Goal: Task Accomplishment & Management: Complete application form

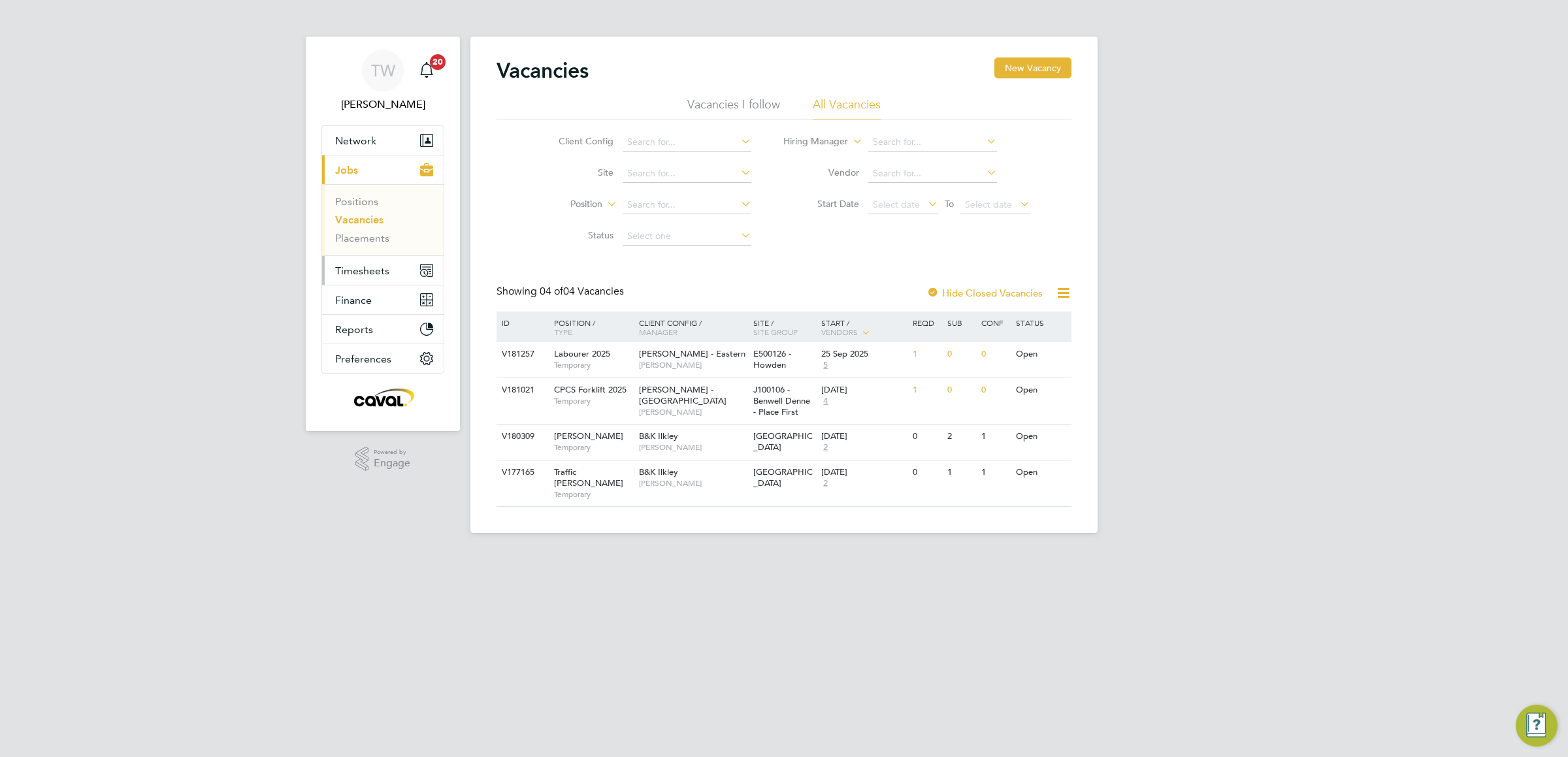
click at [359, 277] on span "Timesheets" at bounding box center [362, 271] width 54 height 13
click at [1037, 67] on button "New Vacancy" at bounding box center [1033, 67] width 77 height 21
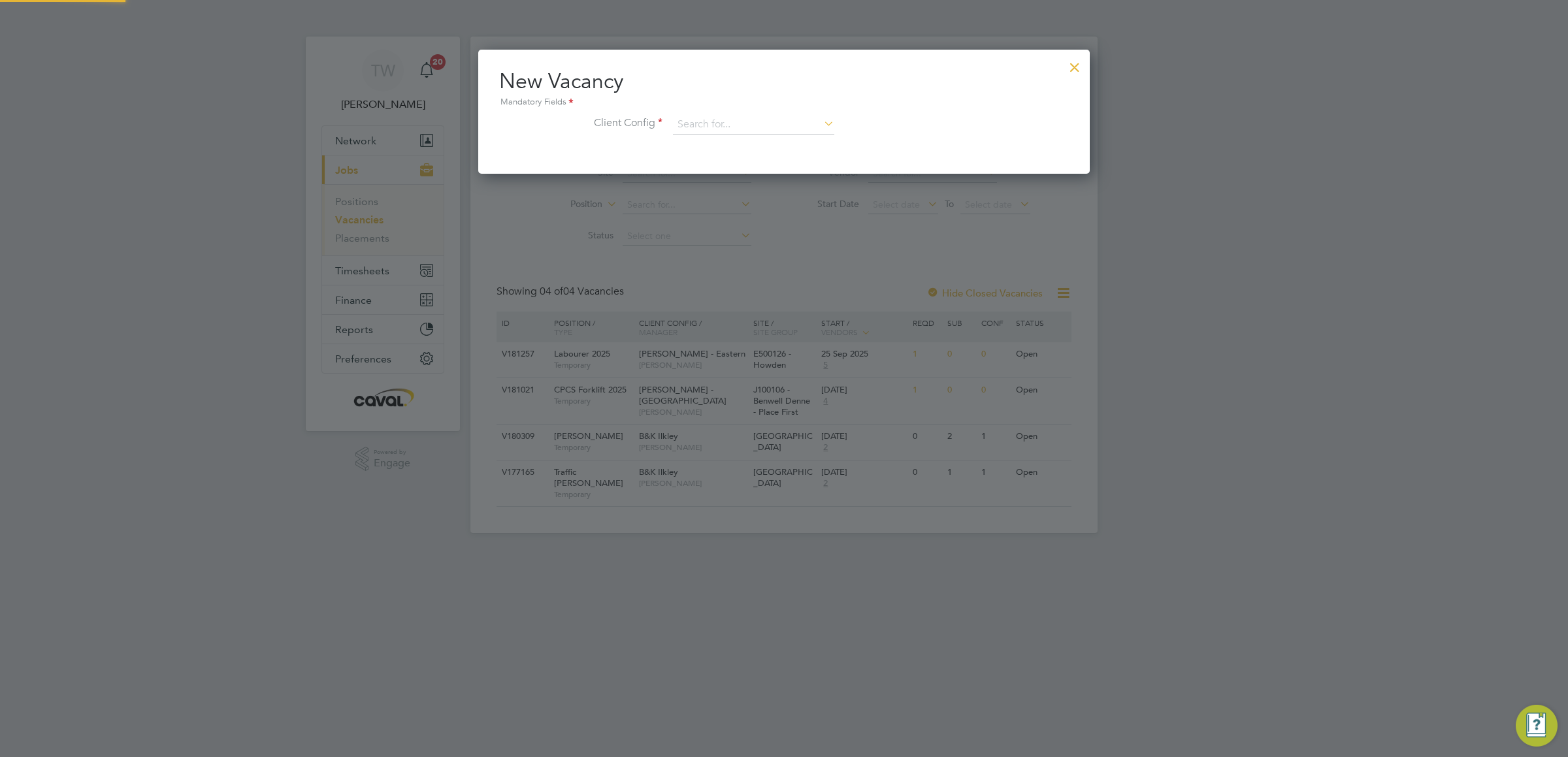
scroll to position [124, 612]
click at [712, 124] on input at bounding box center [754, 124] width 162 height 19
click at [1213, 238] on div at bounding box center [784, 378] width 1568 height 757
click at [1077, 61] on div at bounding box center [1075, 64] width 24 height 24
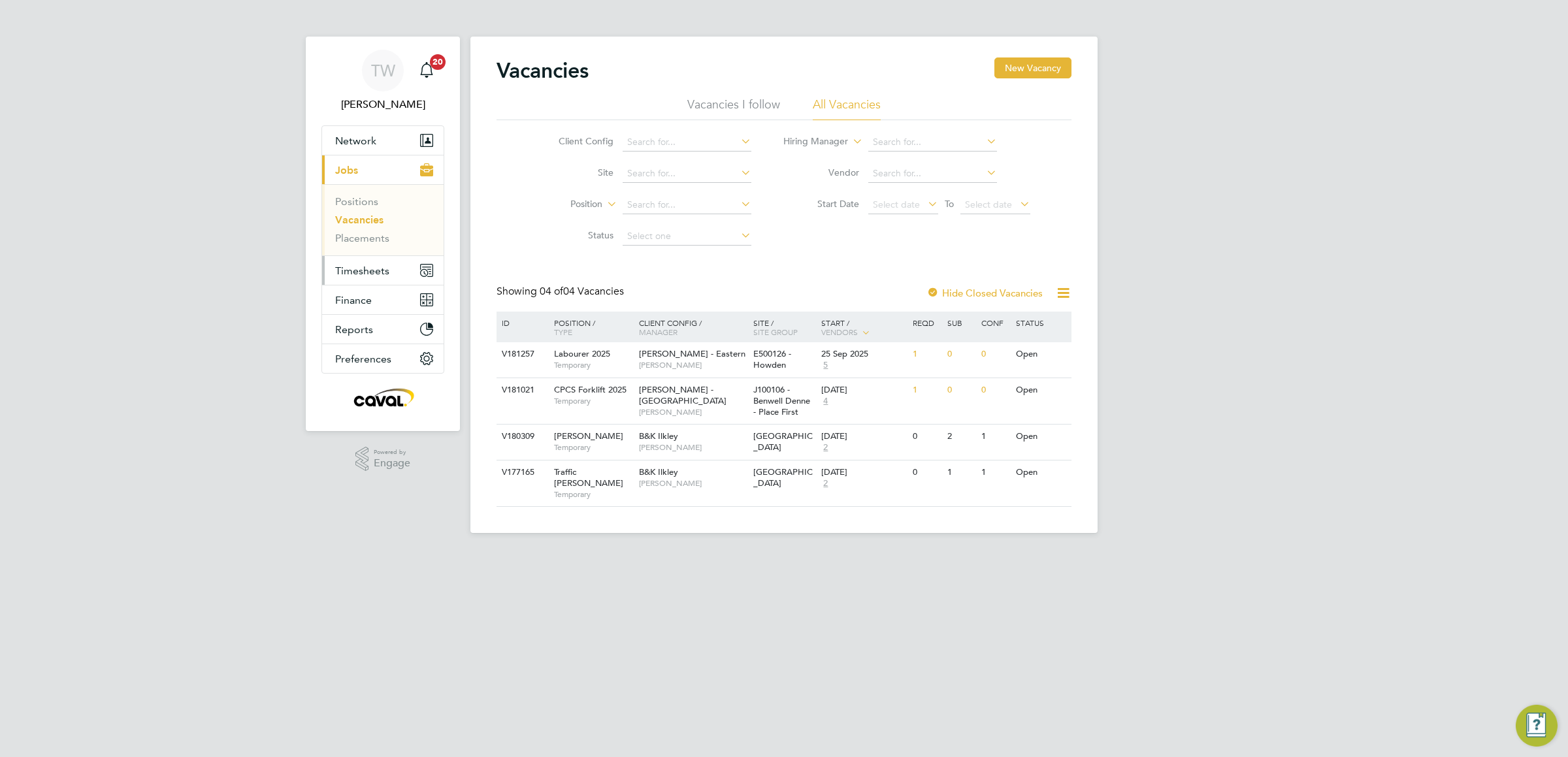
click at [358, 274] on span "Timesheets" at bounding box center [362, 271] width 54 height 13
click at [368, 225] on link "Timesheets" at bounding box center [362, 230] width 54 height 13
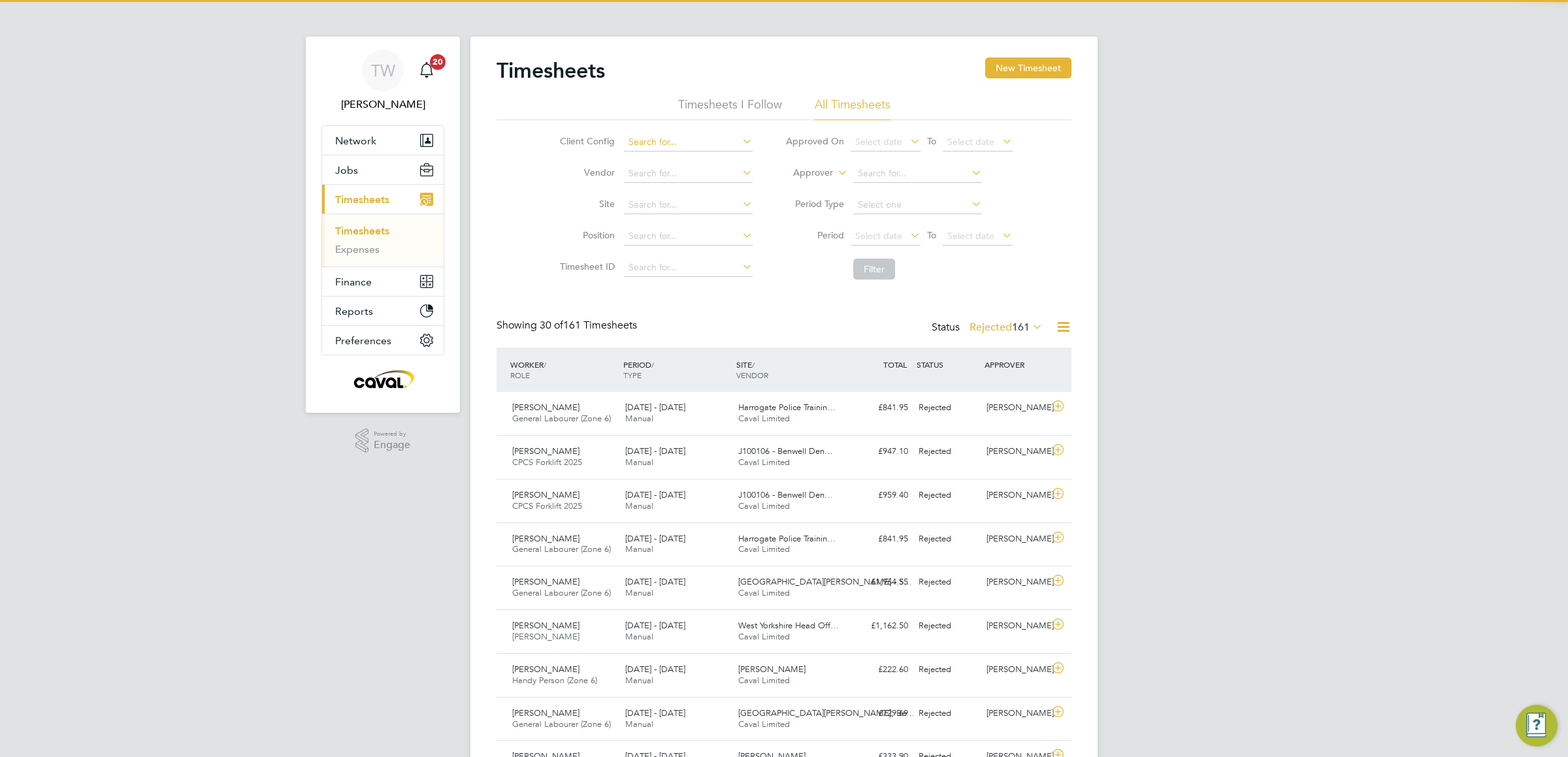
click at [675, 144] on input at bounding box center [688, 142] width 129 height 19
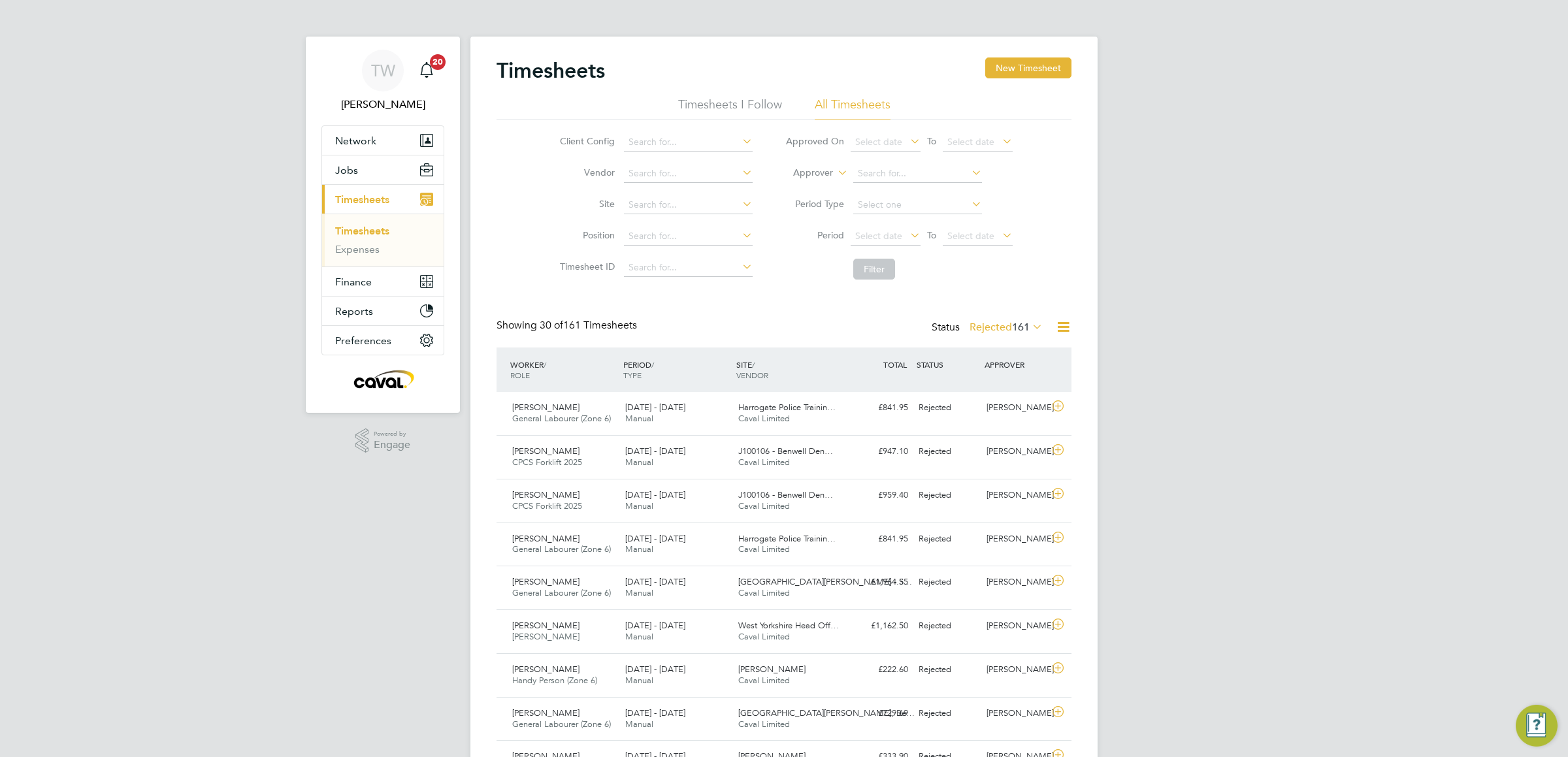
click at [681, 156] on li "B&K Ilkley" at bounding box center [719, 160] width 194 height 18
type input "B&K Ilkley"
click at [1011, 63] on button "New Timesheet" at bounding box center [1028, 67] width 87 height 21
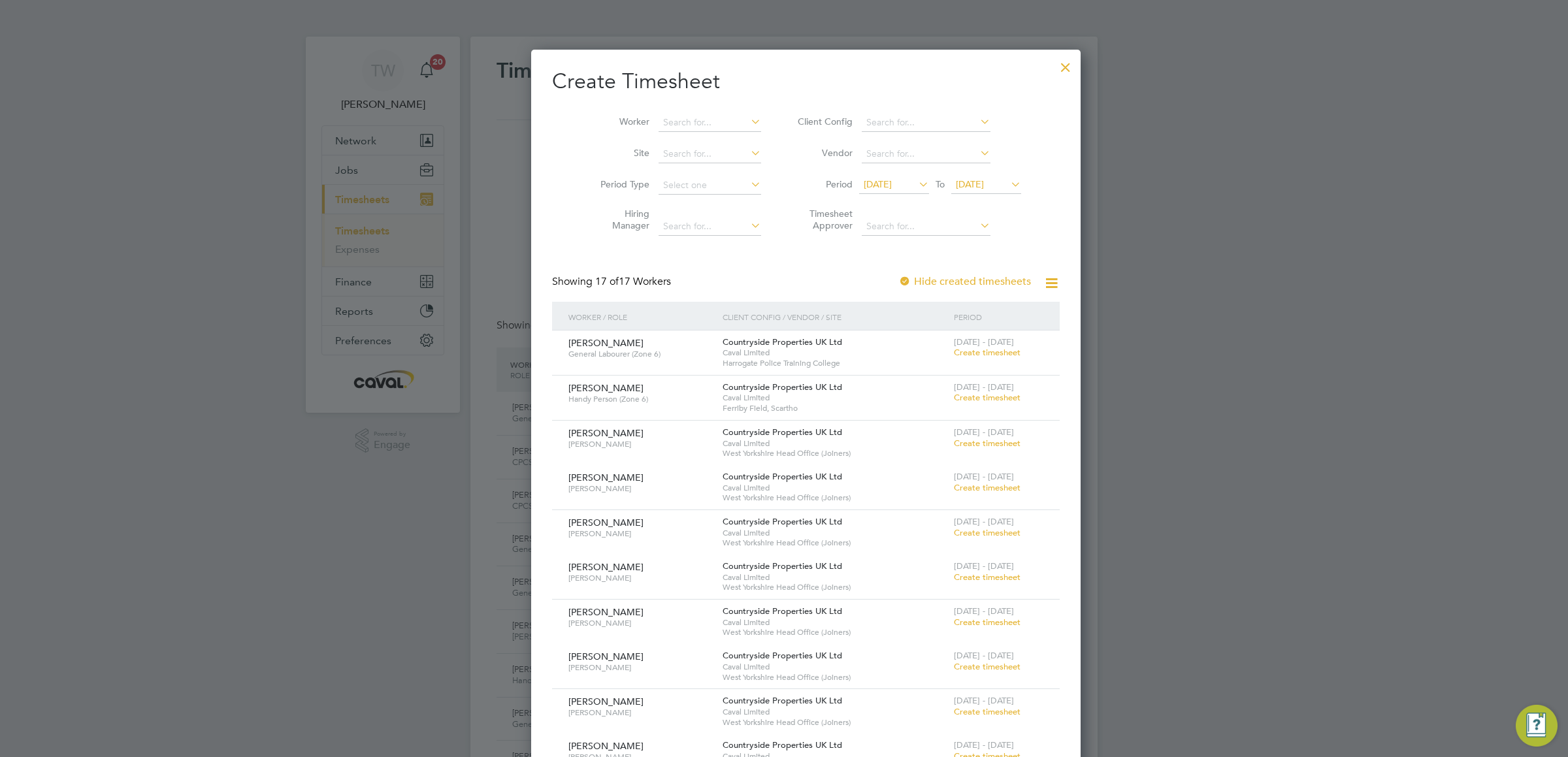
click at [873, 180] on span "[DATE]" at bounding box center [877, 184] width 28 height 12
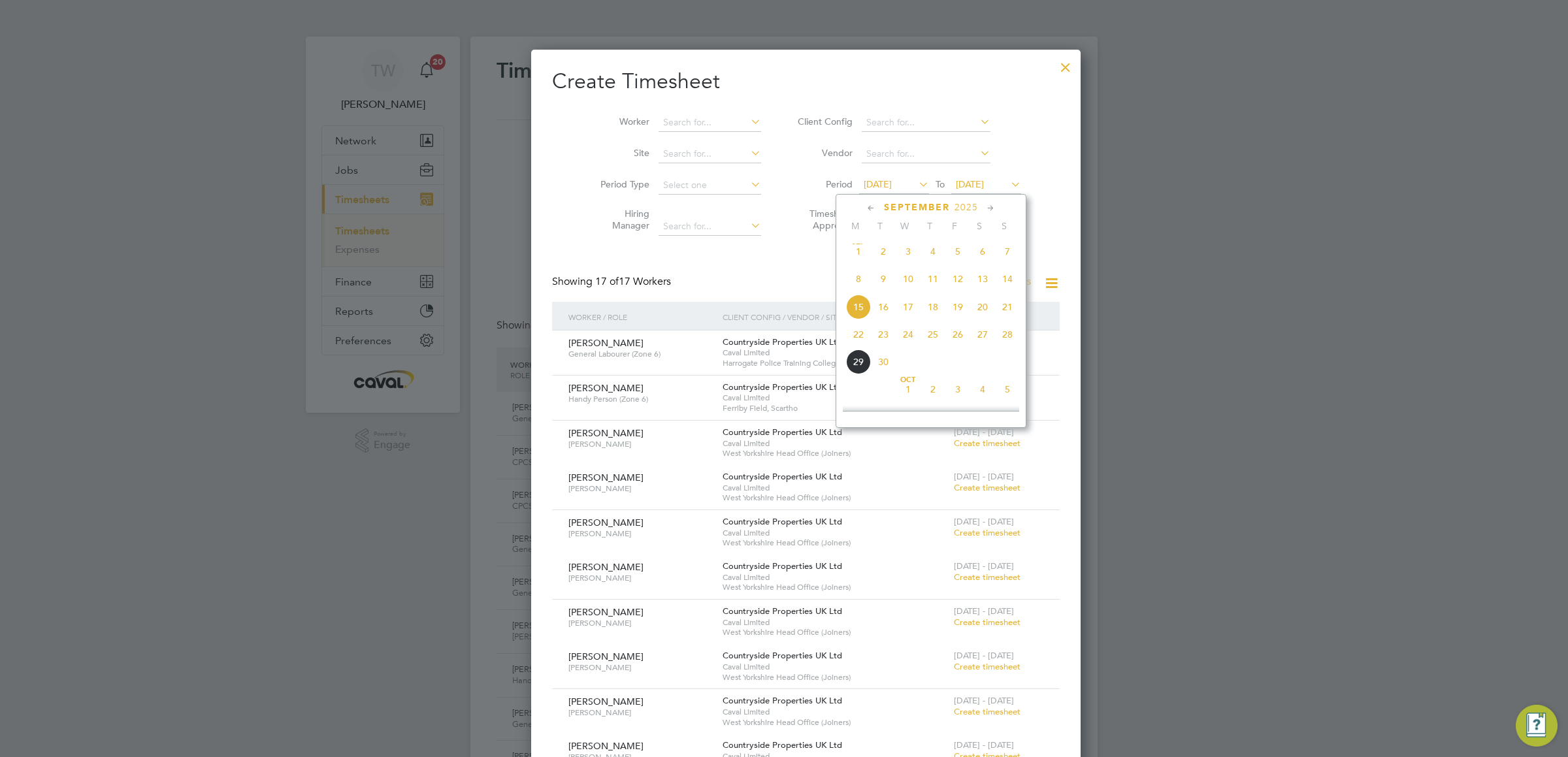
click at [862, 337] on span "22" at bounding box center [859, 335] width 25 height 25
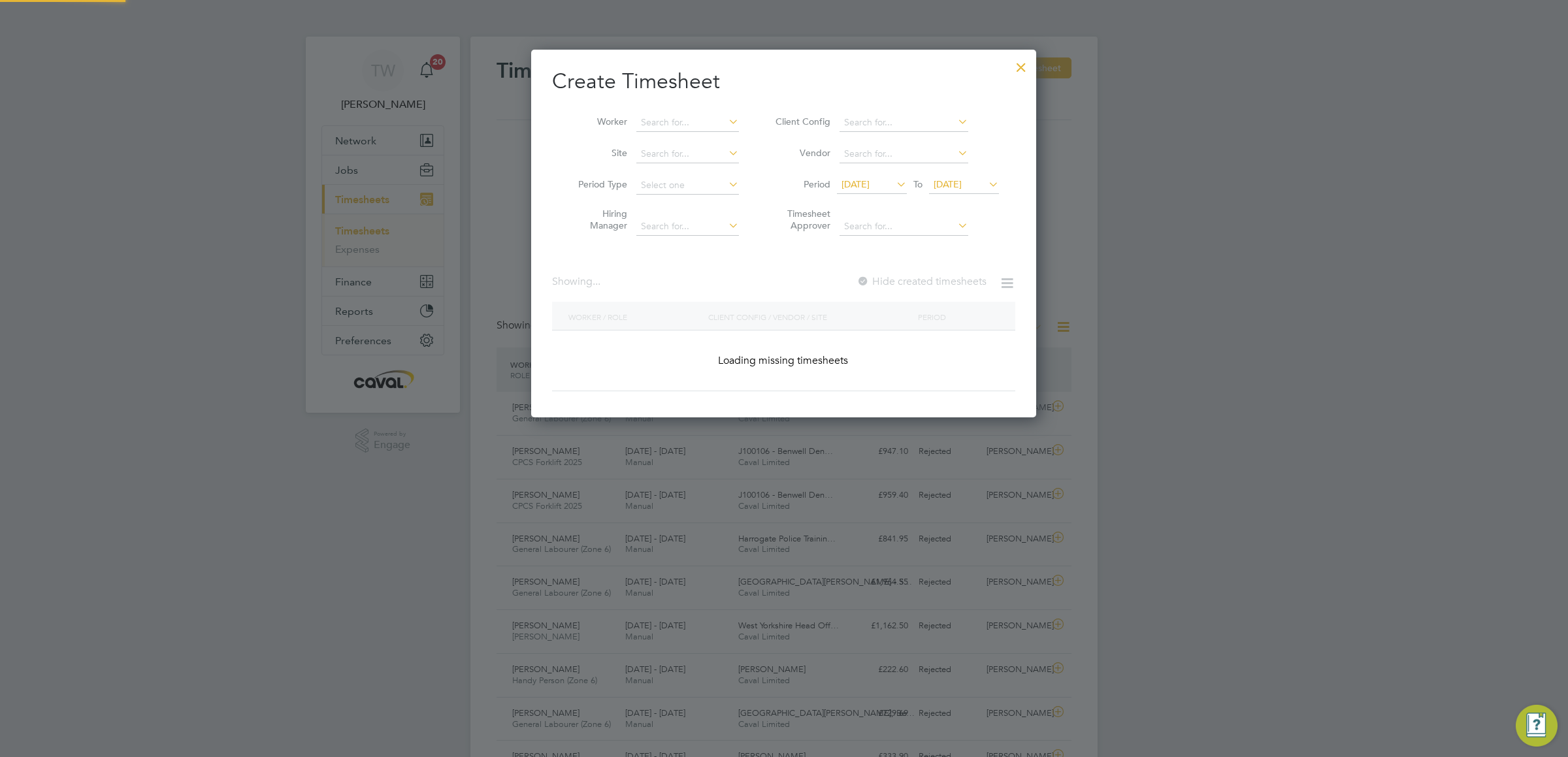
scroll to position [991, 506]
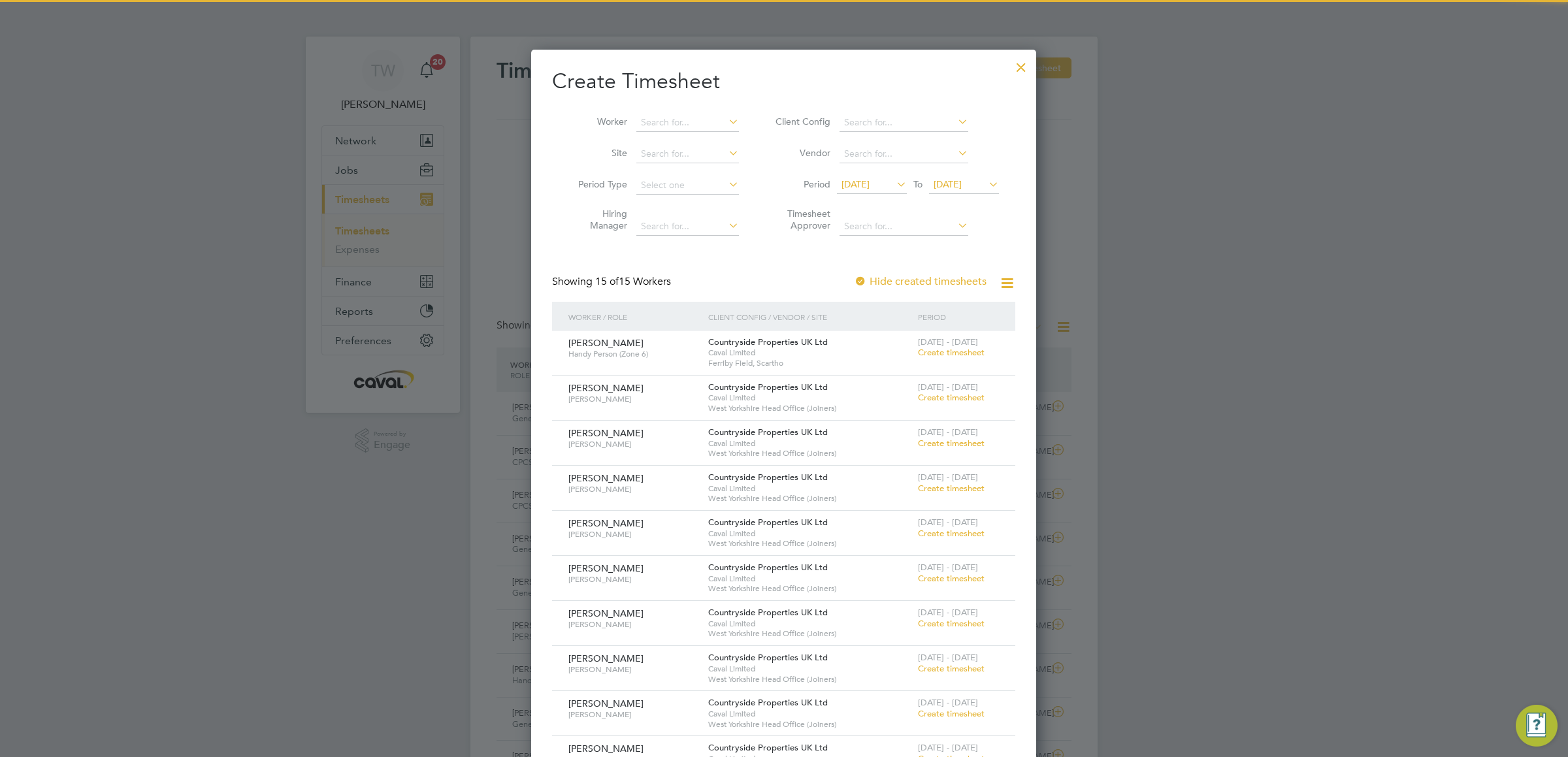
click at [961, 184] on span "[DATE]" at bounding box center [947, 184] width 28 height 12
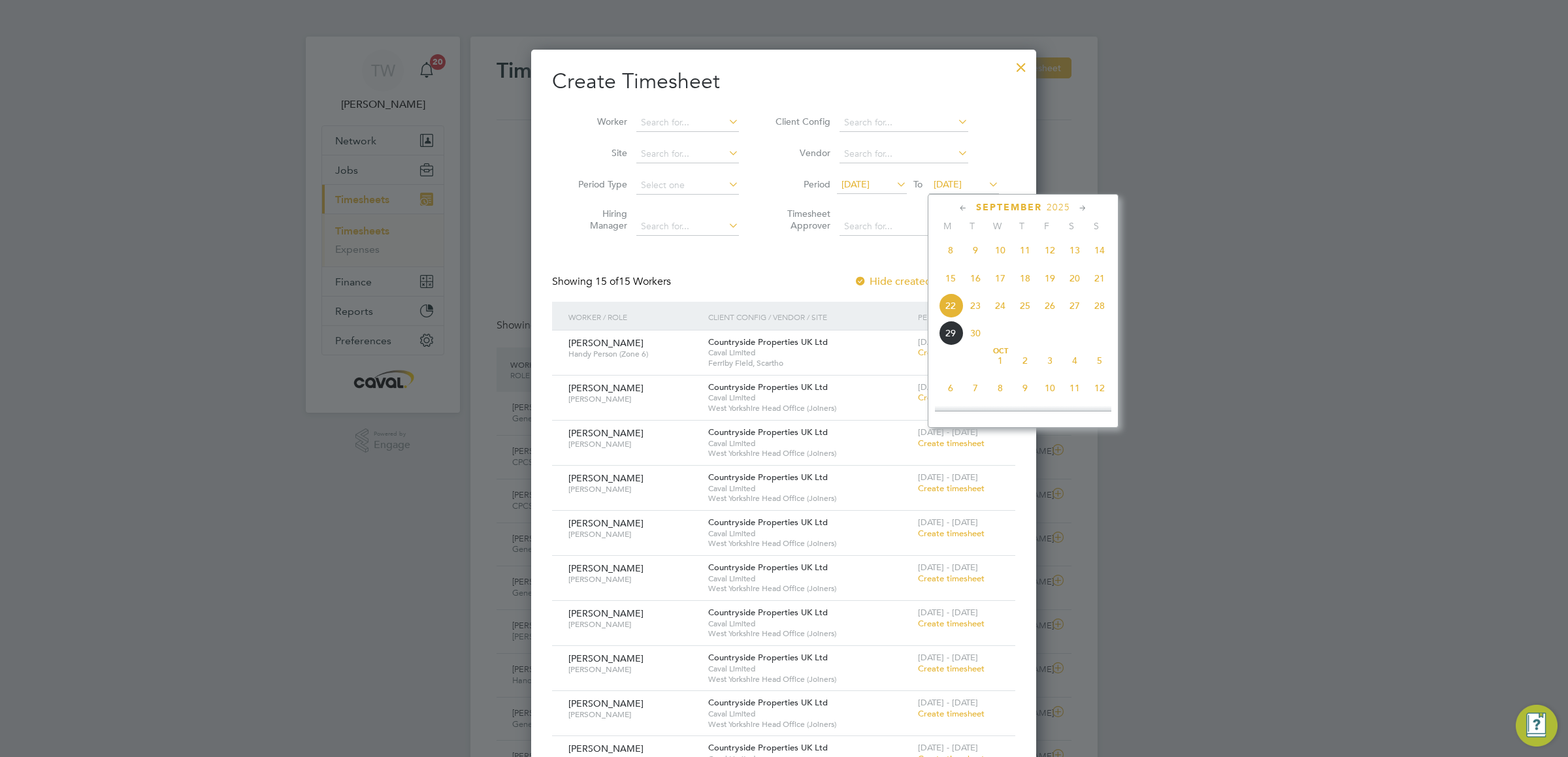
click at [1102, 312] on span "28" at bounding box center [1100, 306] width 25 height 25
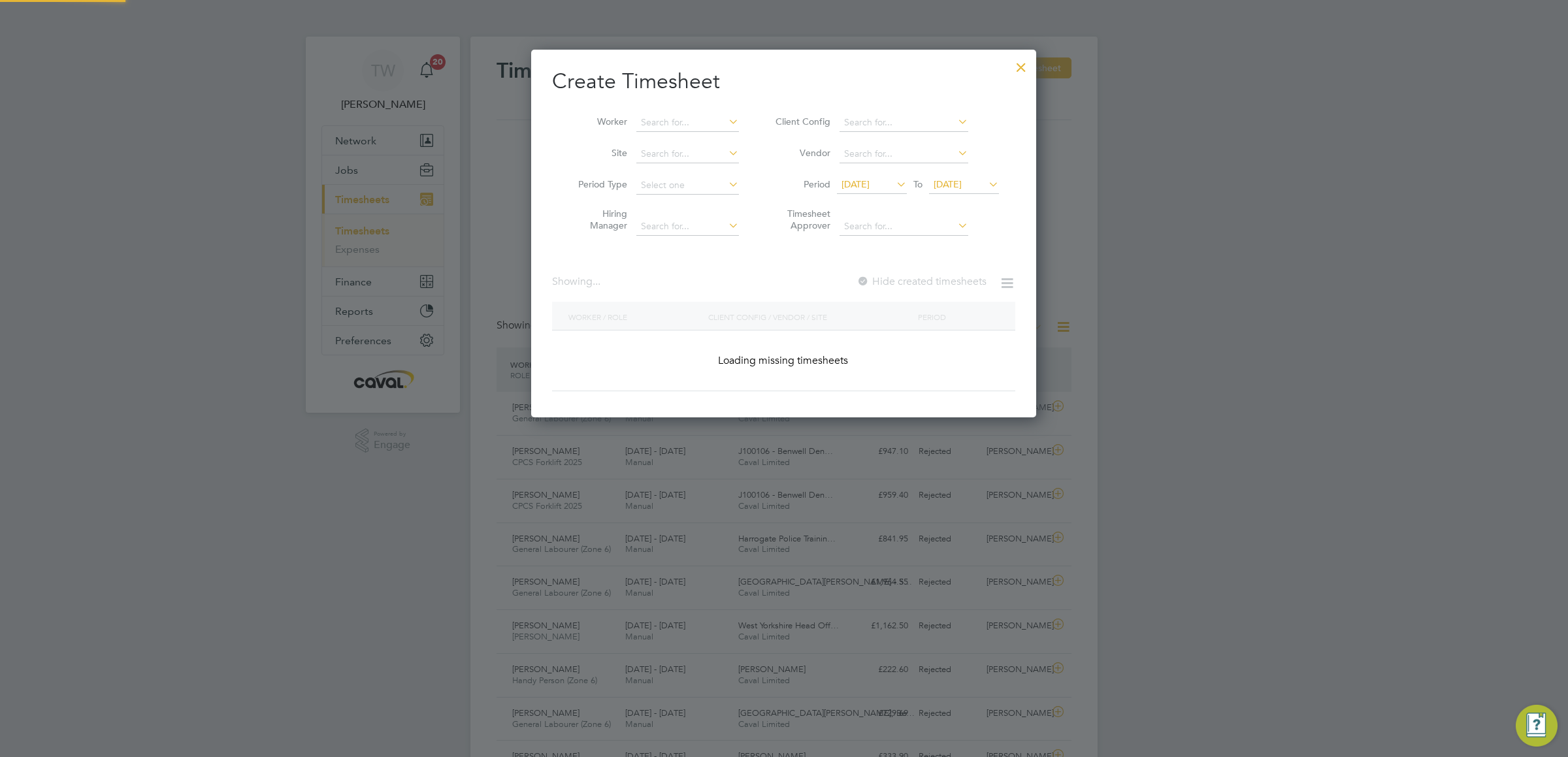
scroll to position [1037, 506]
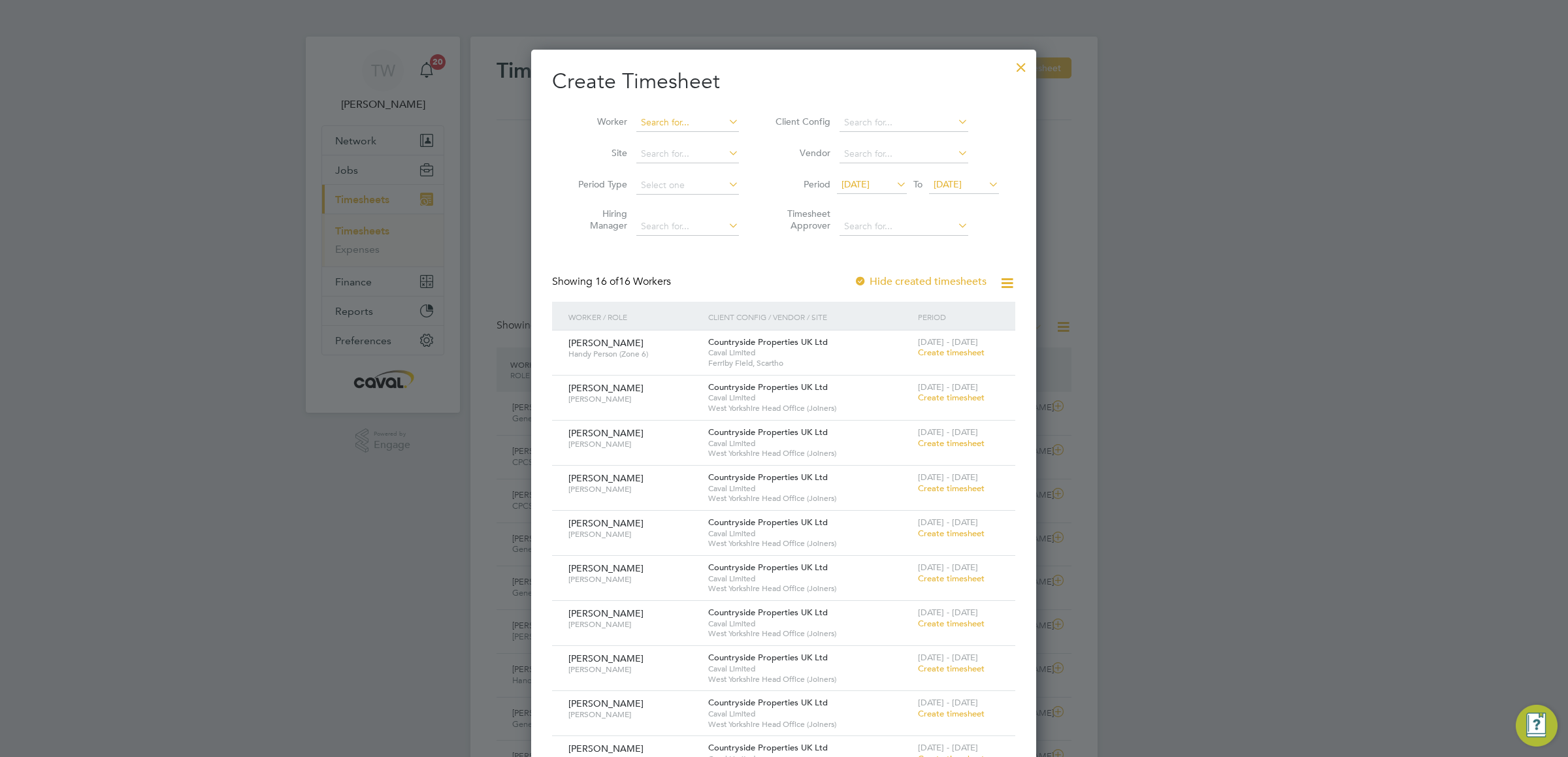
click at [677, 124] on input at bounding box center [688, 123] width 103 height 19
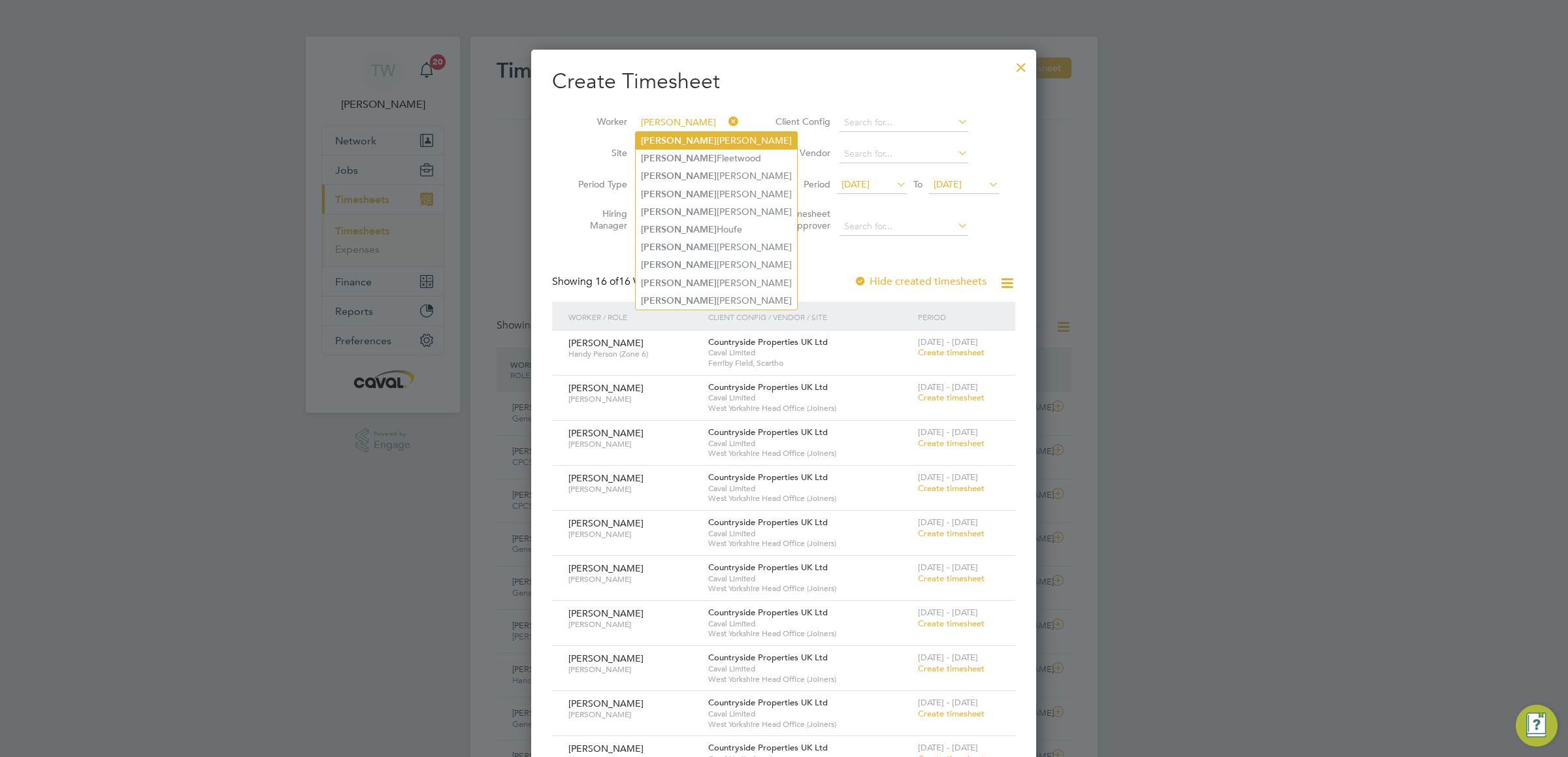
click at [695, 135] on li "[PERSON_NAME]" at bounding box center [717, 140] width 162 height 18
type input "[PERSON_NAME]"
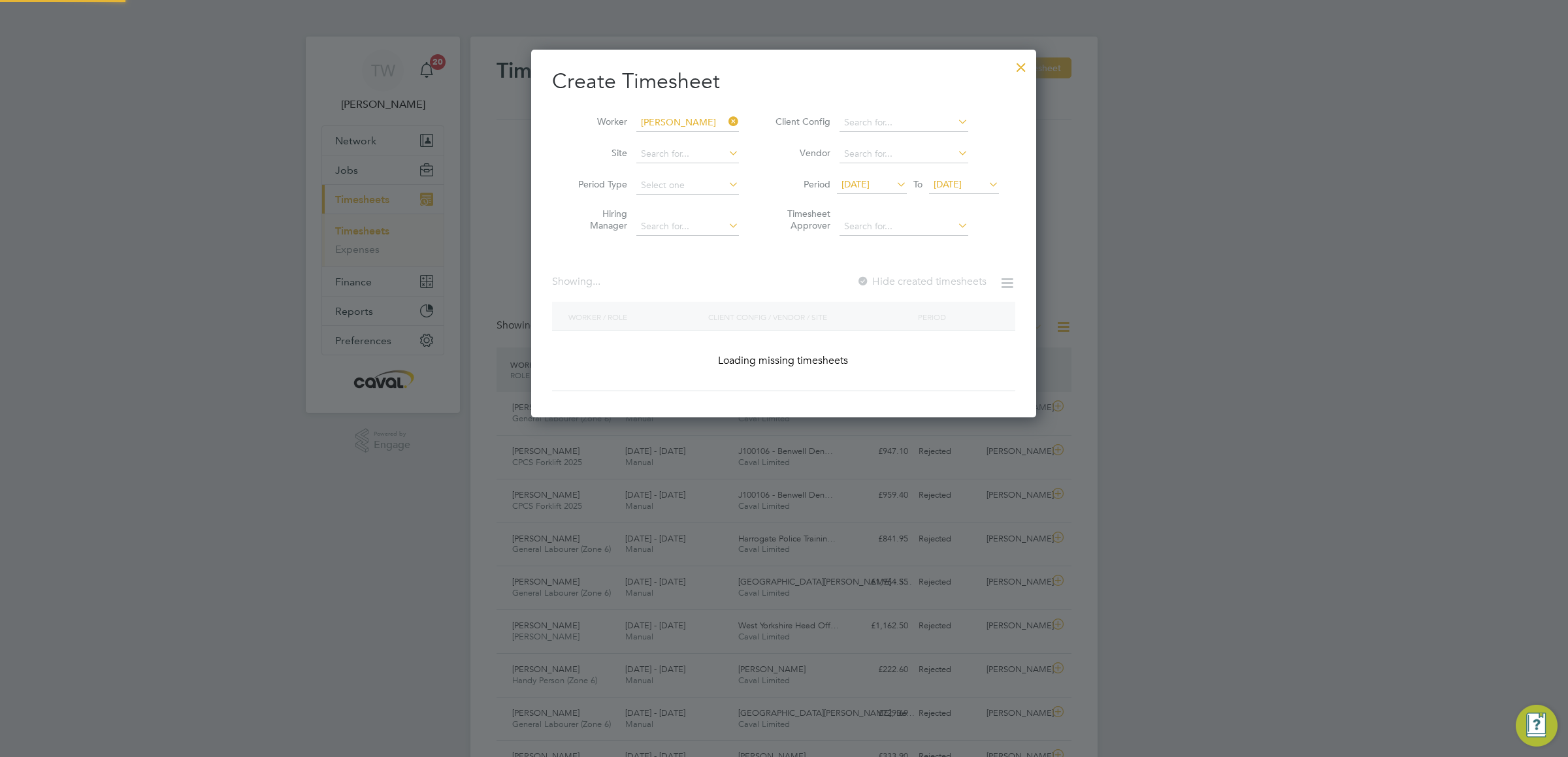
scroll to position [370, 506]
click at [702, 154] on input at bounding box center [688, 154] width 103 height 19
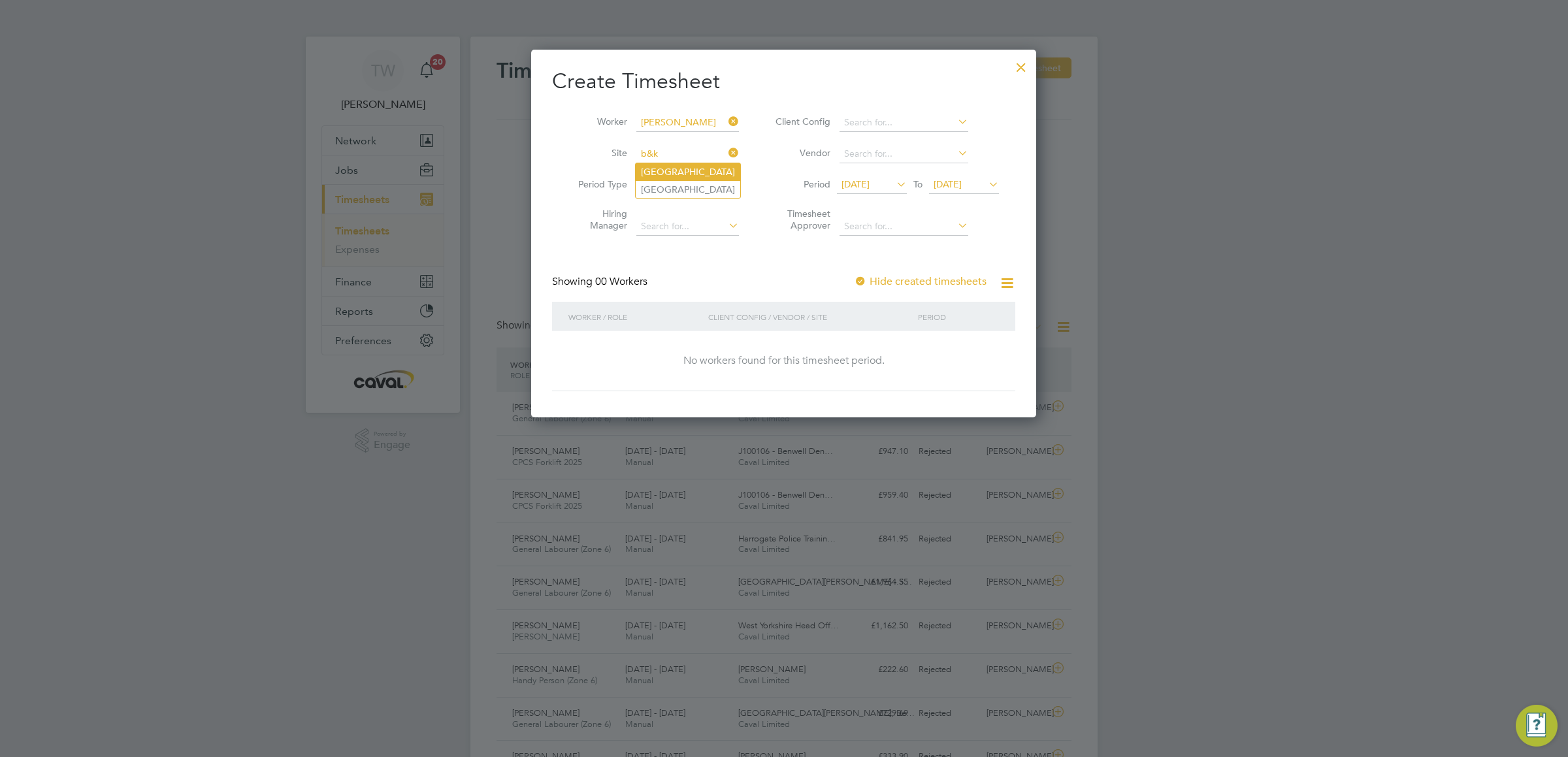
click at [710, 174] on li "[GEOGRAPHIC_DATA]" at bounding box center [688, 172] width 104 height 17
type input "[GEOGRAPHIC_DATA]"
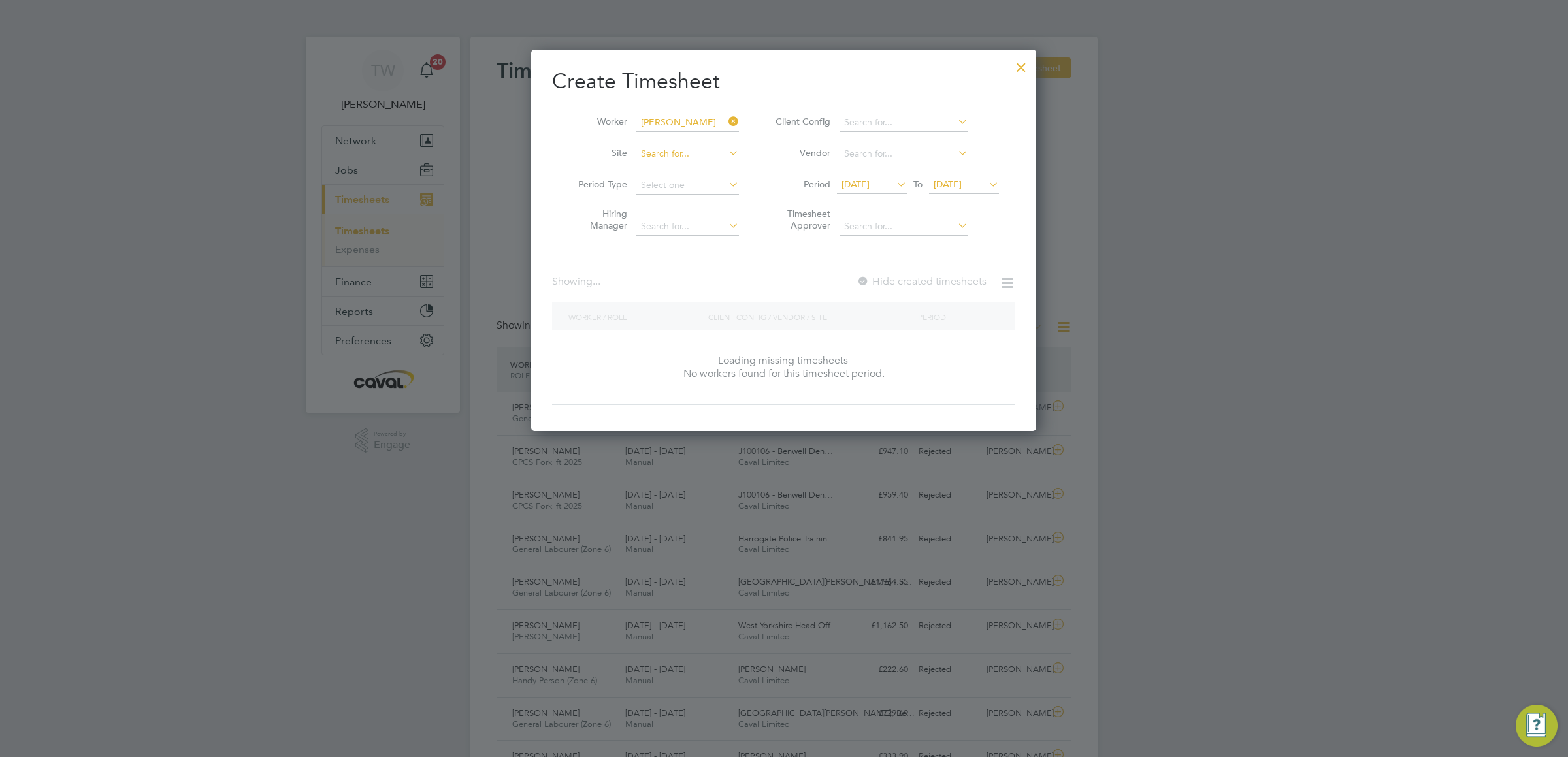
click at [690, 156] on input at bounding box center [688, 154] width 103 height 19
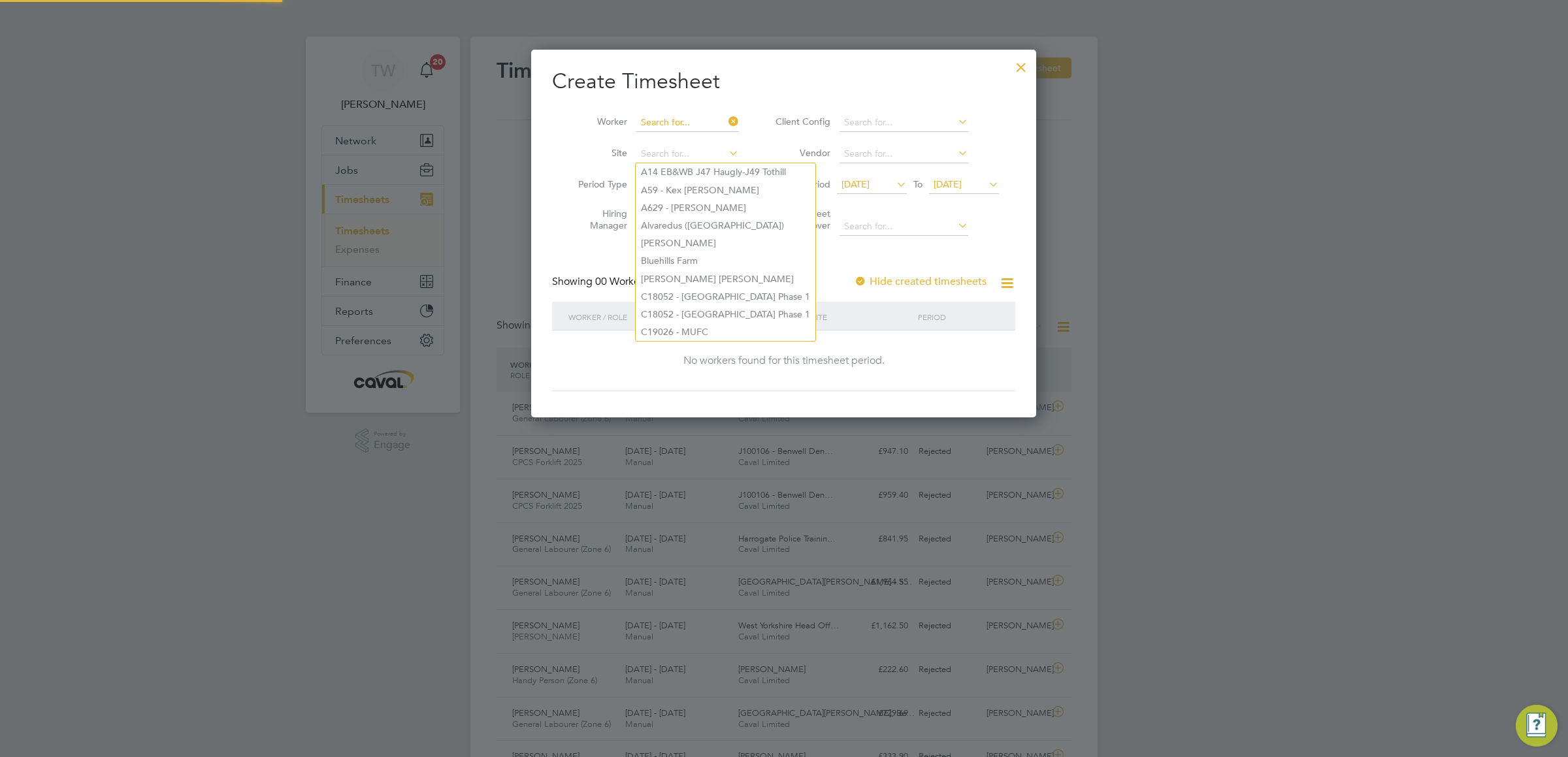
click at [702, 114] on input at bounding box center [688, 123] width 103 height 19
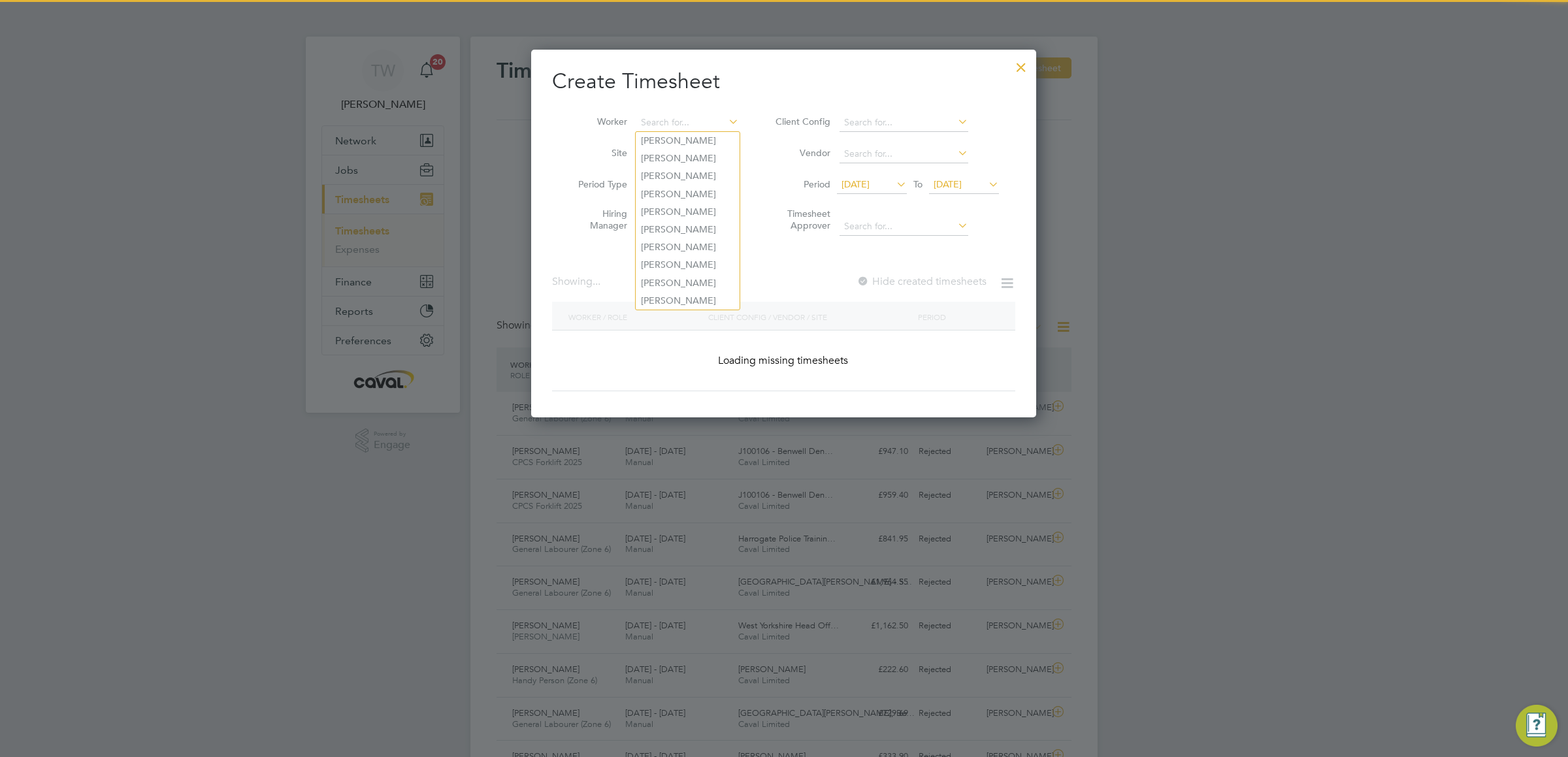
scroll to position [1037, 506]
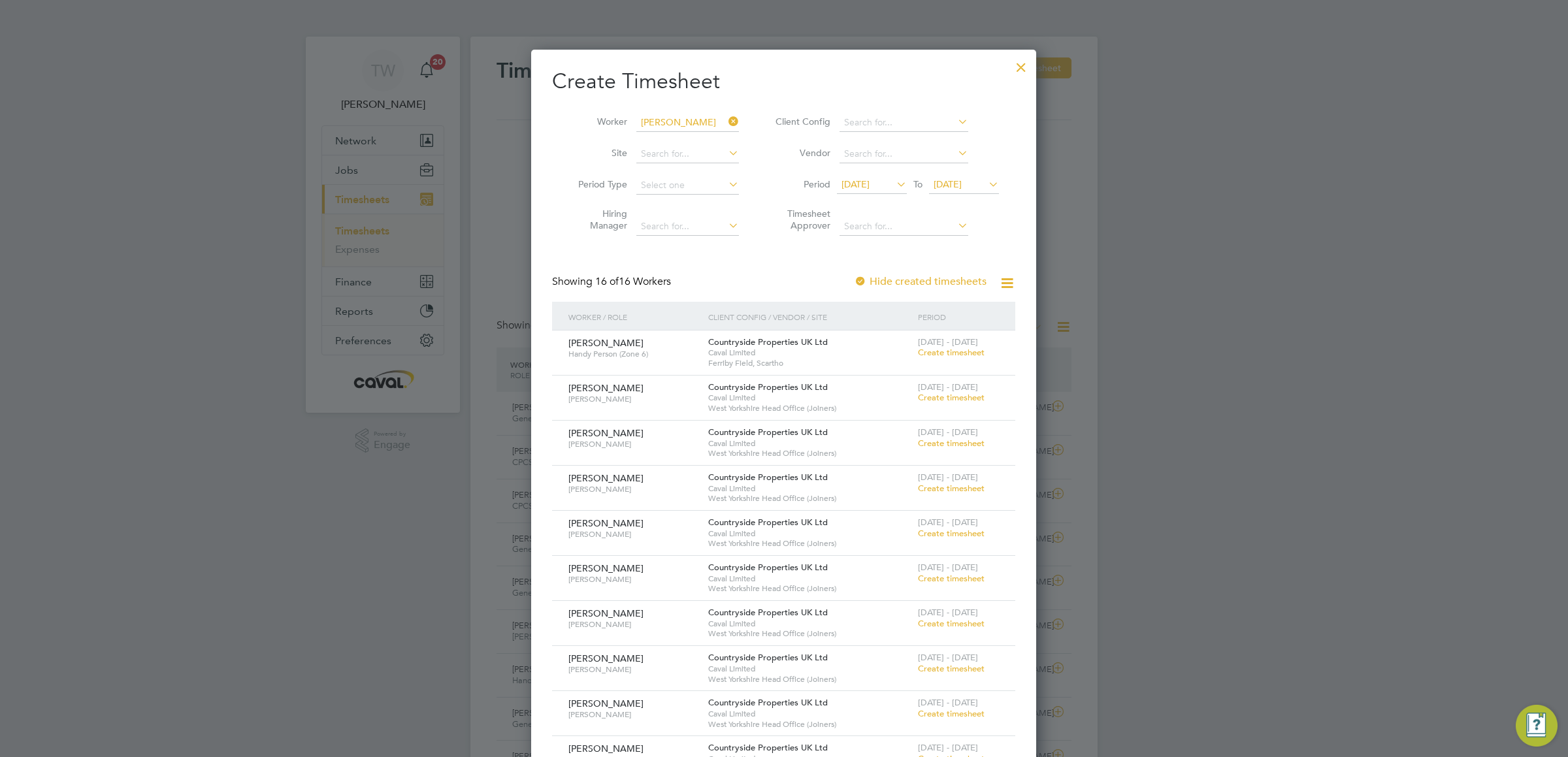
click at [686, 300] on li "[PERSON_NAME]" at bounding box center [717, 300] width 162 height 18
type input "[PERSON_NAME]"
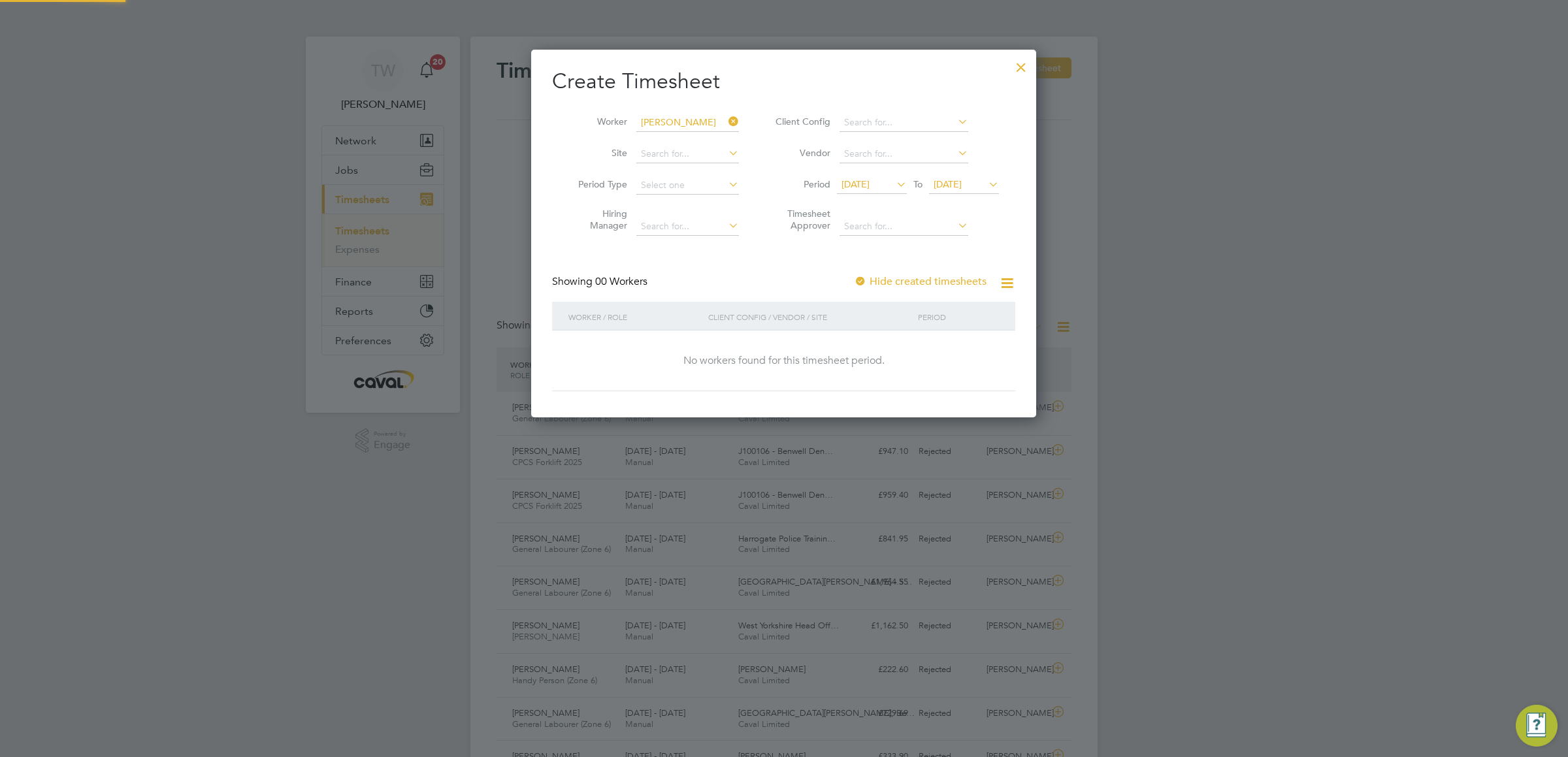
scroll to position [7, 7]
click at [673, 125] on input at bounding box center [688, 123] width 103 height 19
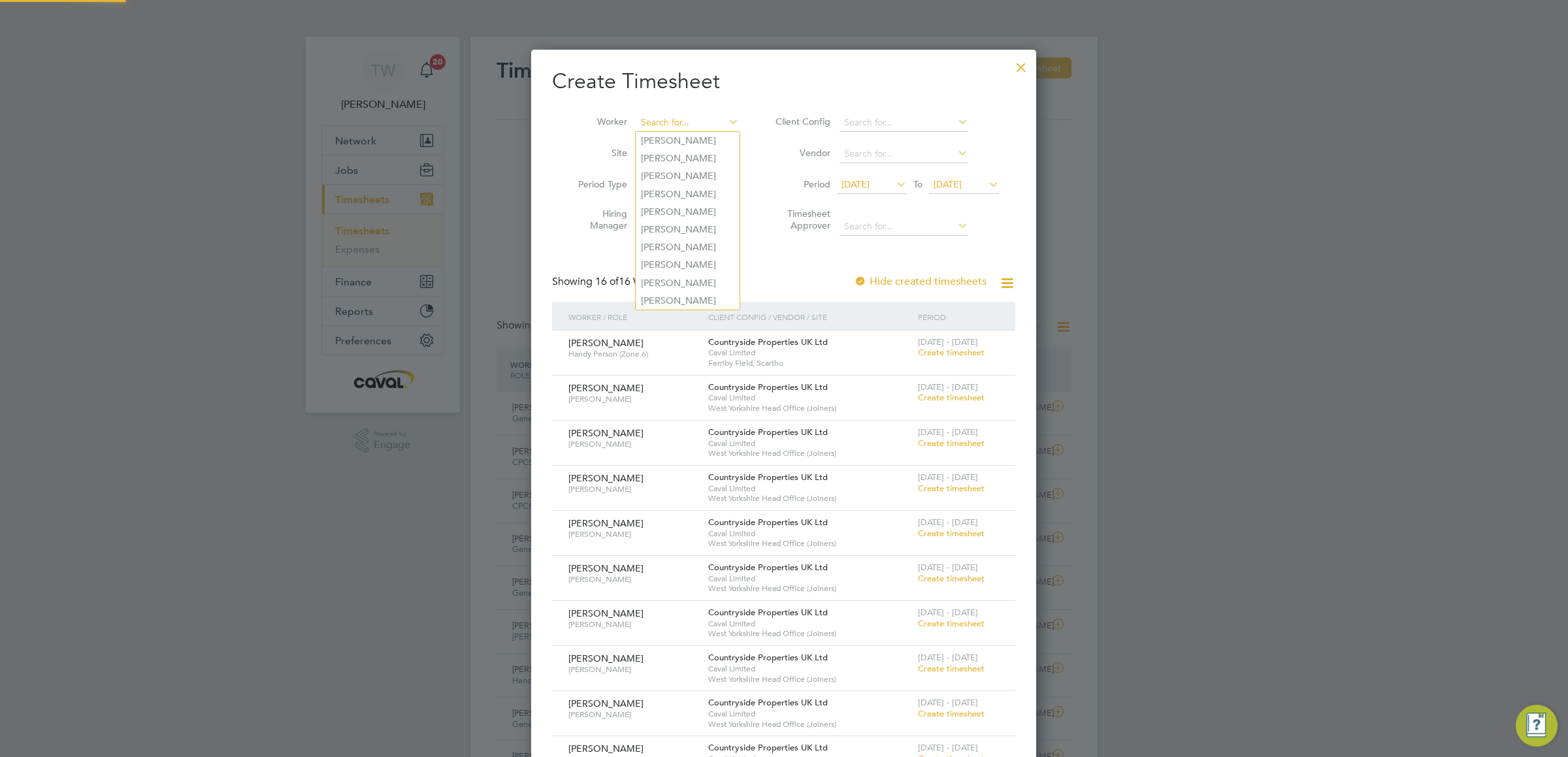
scroll to position [1037, 506]
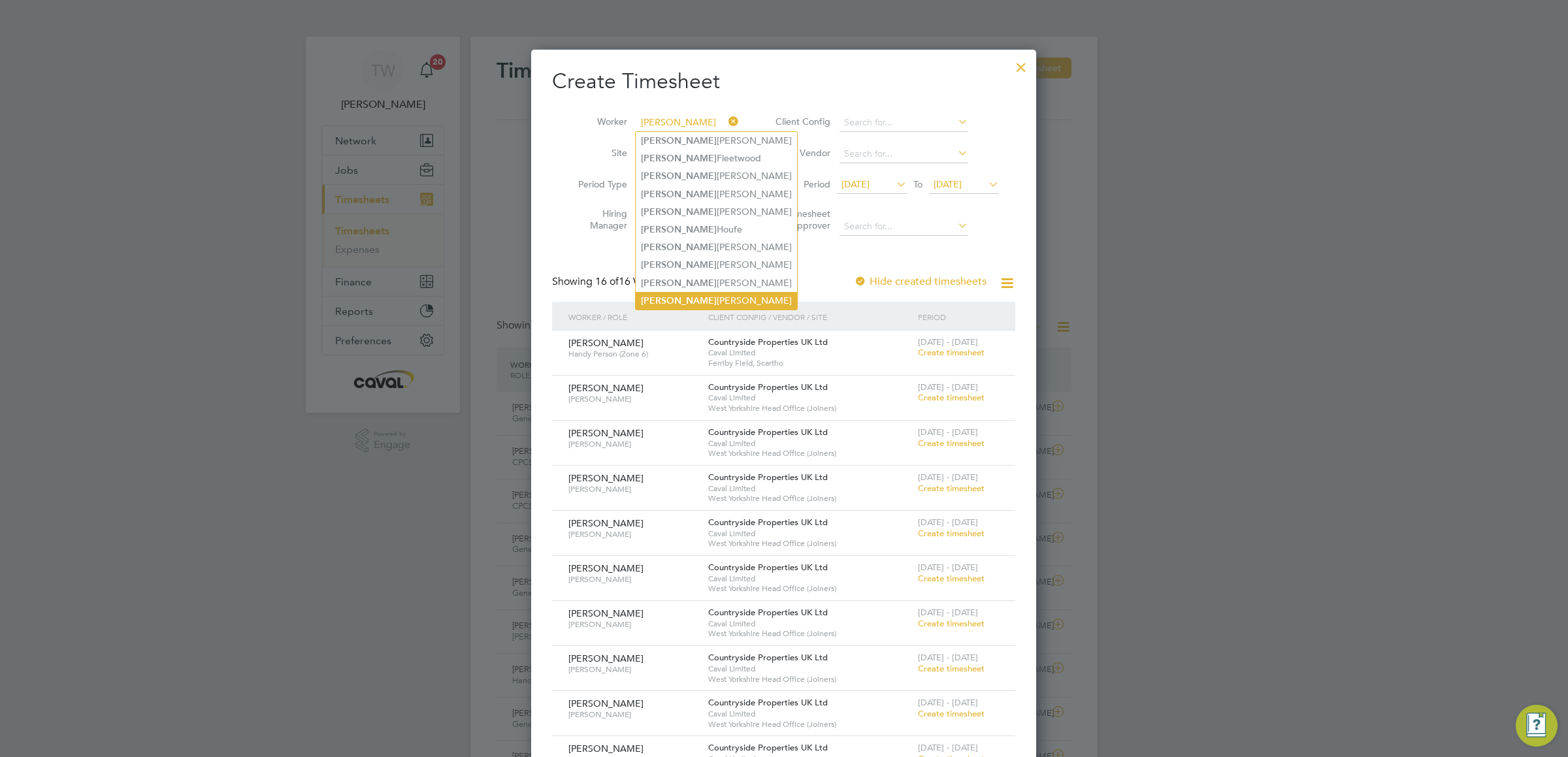
click at [690, 294] on li "[PERSON_NAME]" at bounding box center [717, 300] width 162 height 18
type input "[PERSON_NAME]"
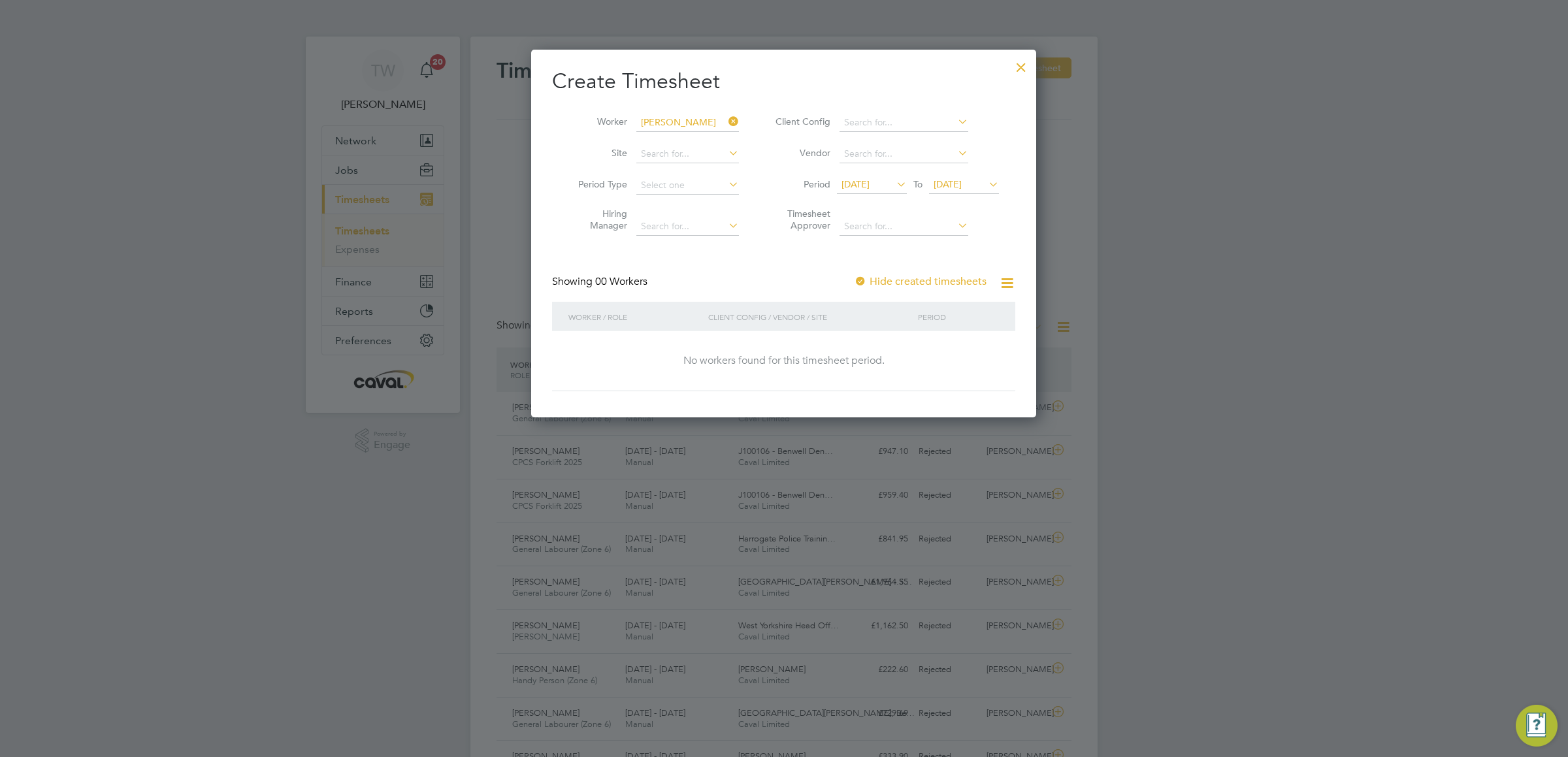
drag, startPoint x: 1018, startPoint y: 65, endPoint x: 1008, endPoint y: 71, distance: 11.7
click at [1020, 65] on div at bounding box center [1021, 64] width 24 height 24
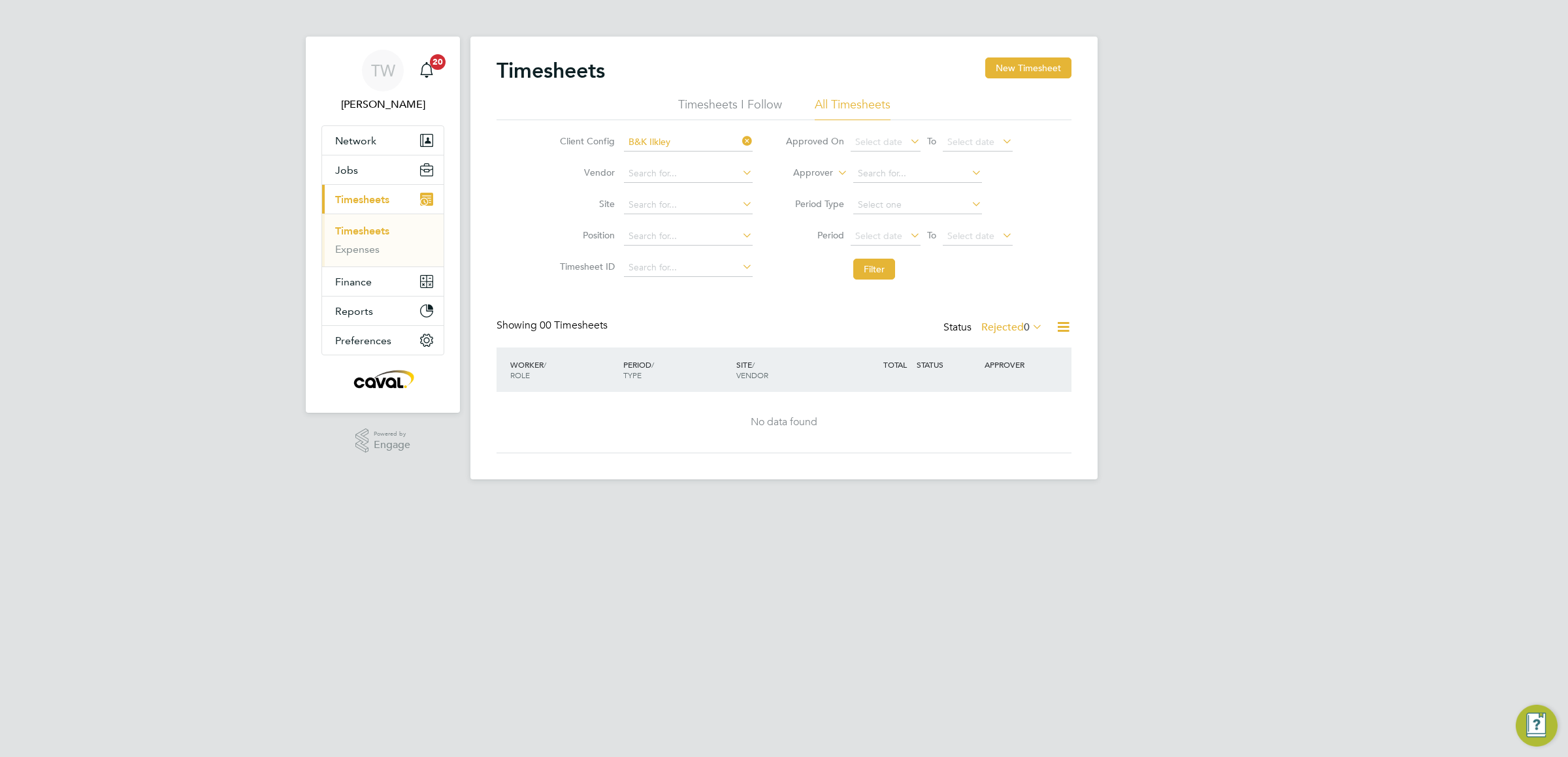
click at [375, 204] on span "Timesheets" at bounding box center [362, 199] width 54 height 13
click at [739, 142] on icon at bounding box center [739, 141] width 0 height 19
click at [368, 230] on link "Timesheets" at bounding box center [362, 230] width 54 height 13
click at [1029, 73] on button "New Timesheet" at bounding box center [1028, 67] width 87 height 21
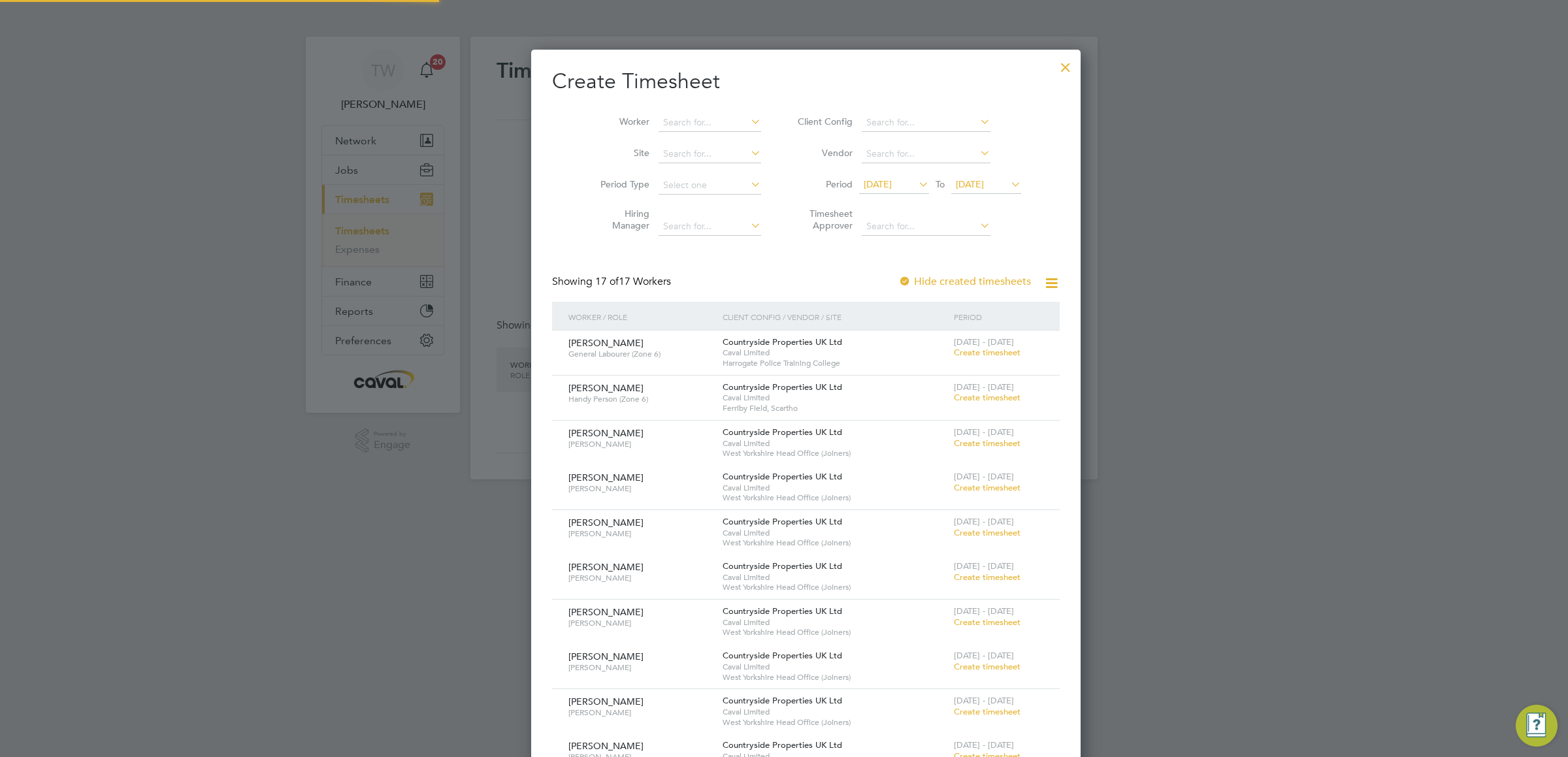
scroll to position [1527, 506]
click at [671, 122] on input at bounding box center [710, 123] width 103 height 19
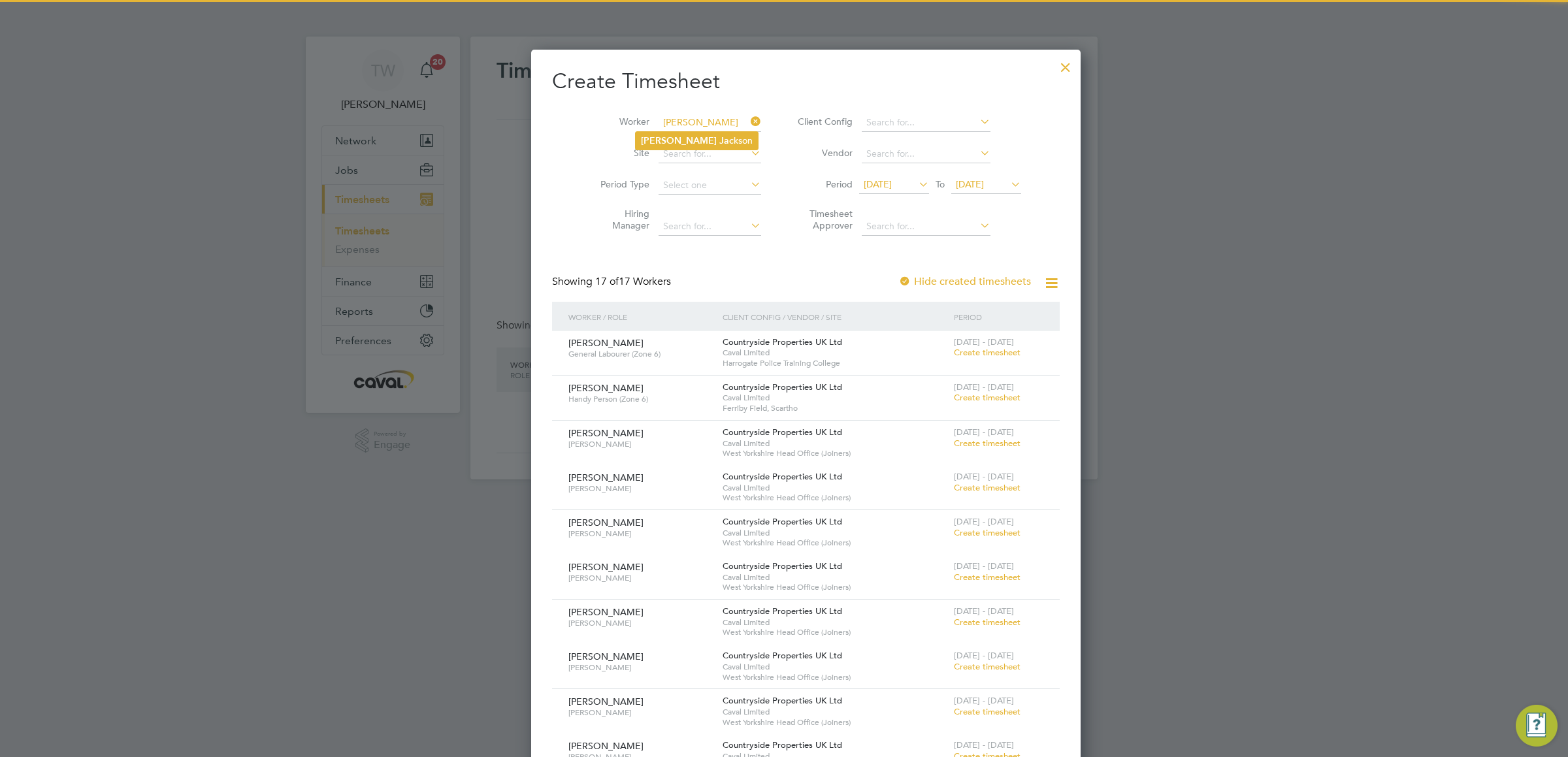
click at [707, 142] on li "[PERSON_NAME] kson" at bounding box center [697, 140] width 122 height 18
type input "[PERSON_NAME]"
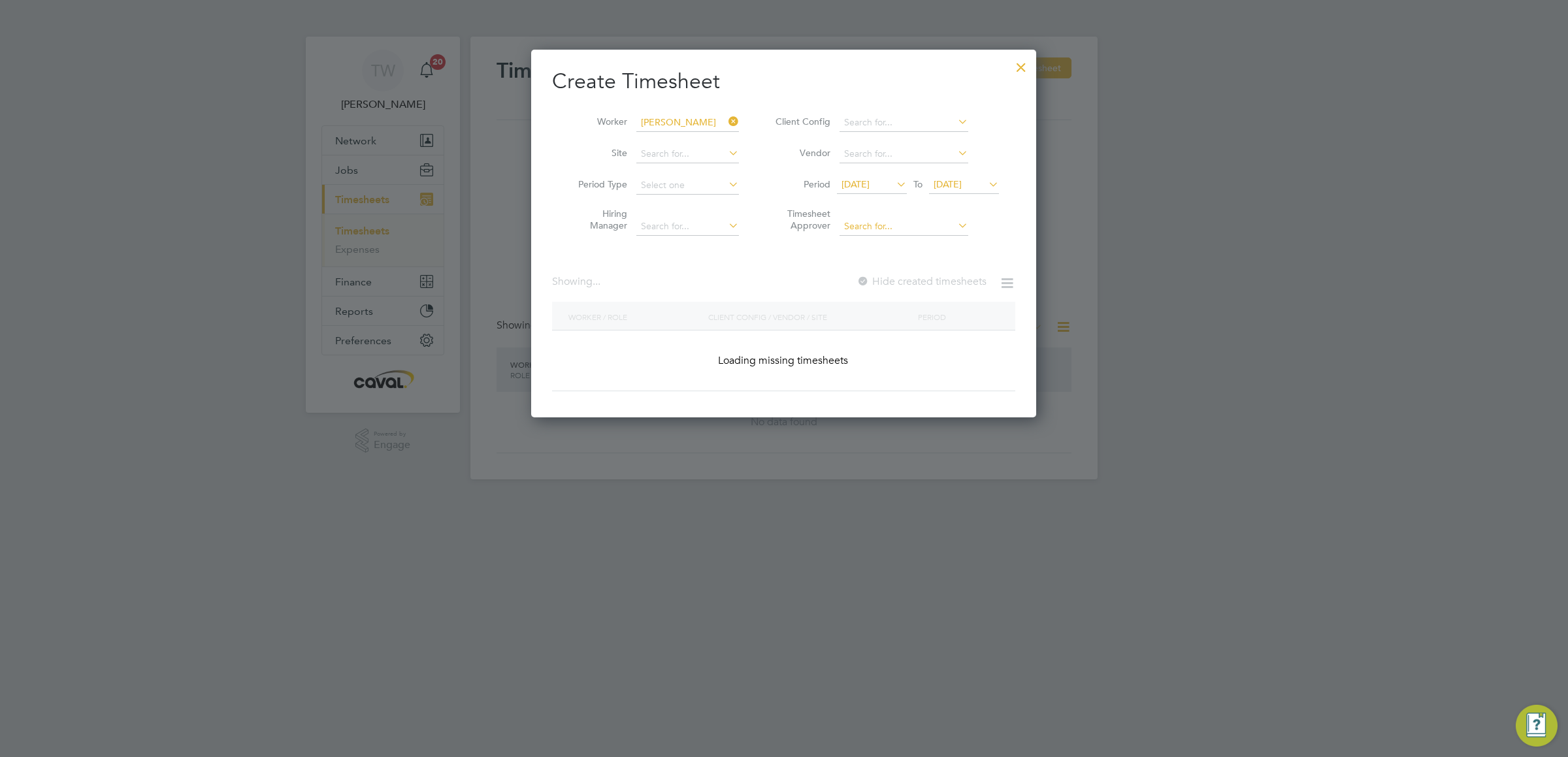
scroll to position [355, 506]
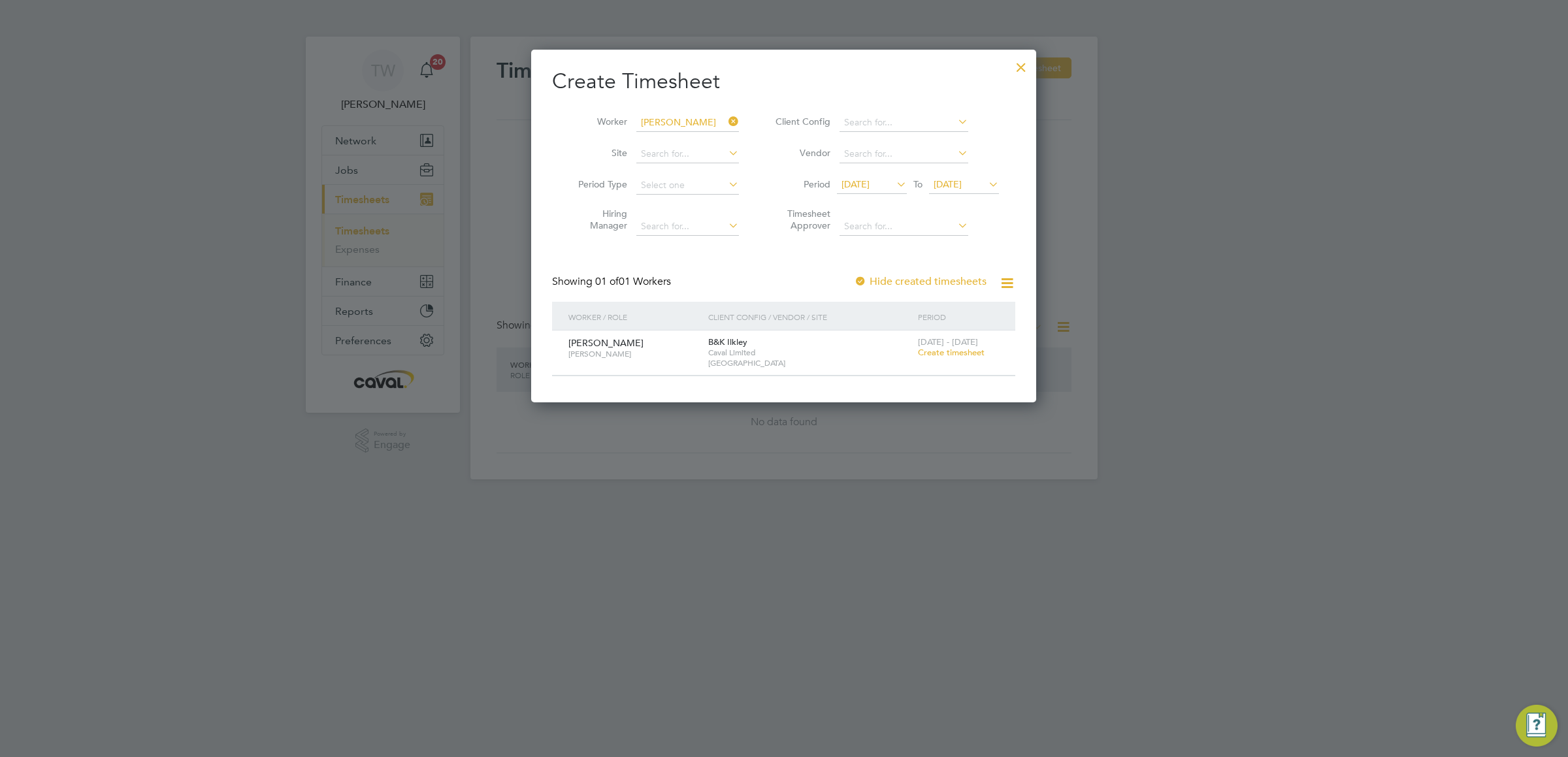
click at [894, 191] on icon at bounding box center [894, 184] width 0 height 19
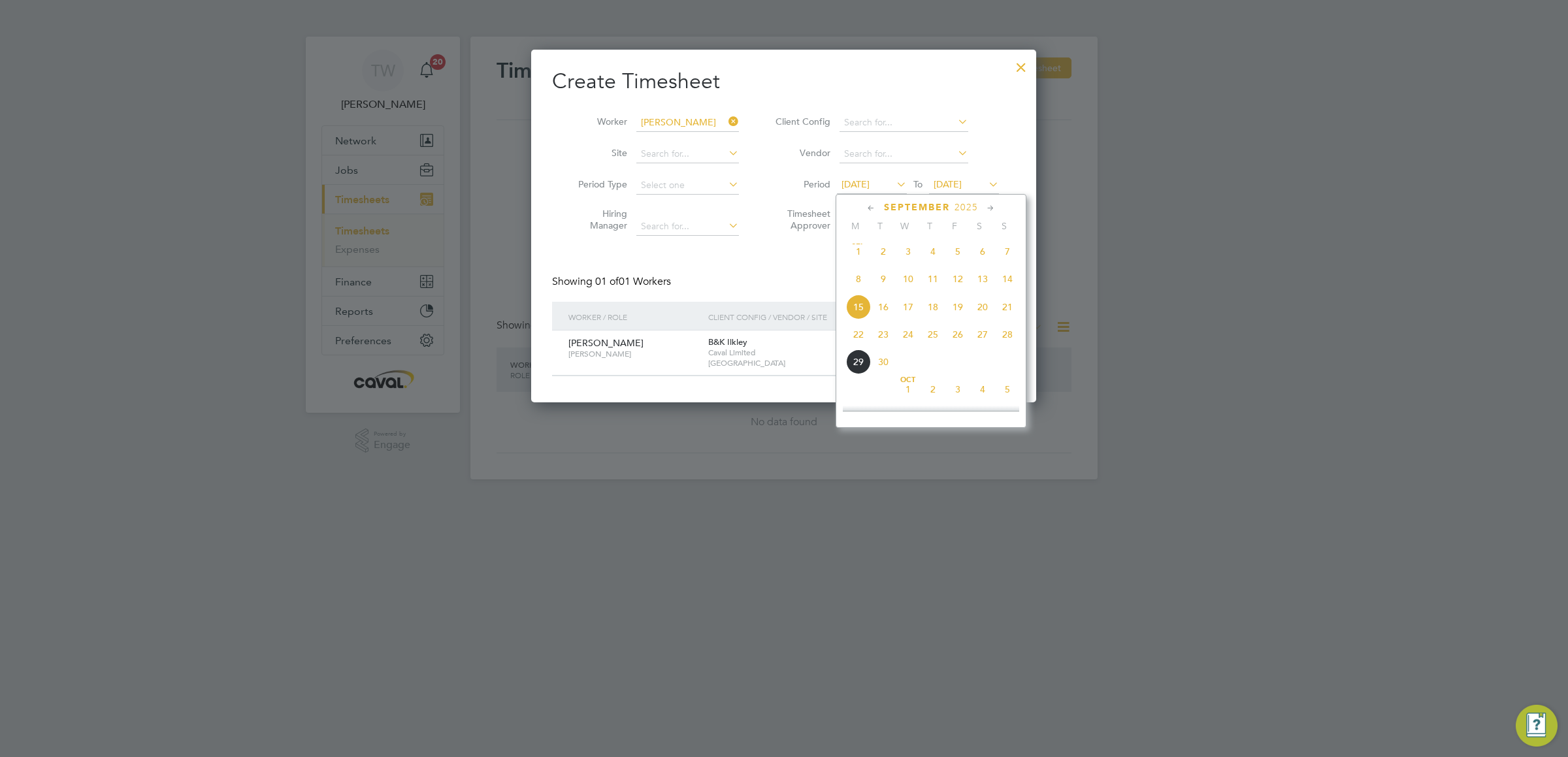
click at [855, 333] on span "22" at bounding box center [859, 335] width 25 height 25
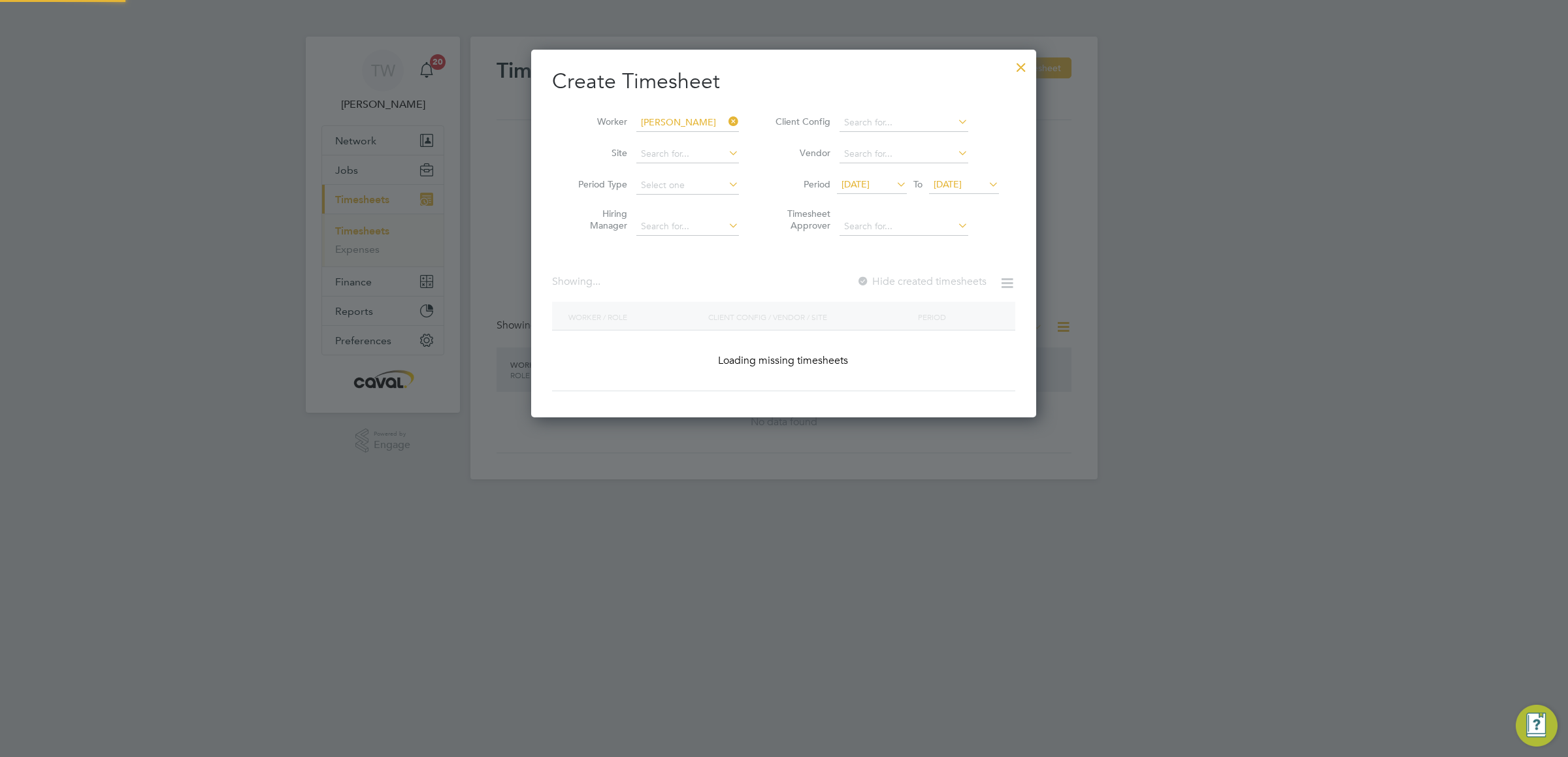
scroll to position [355, 506]
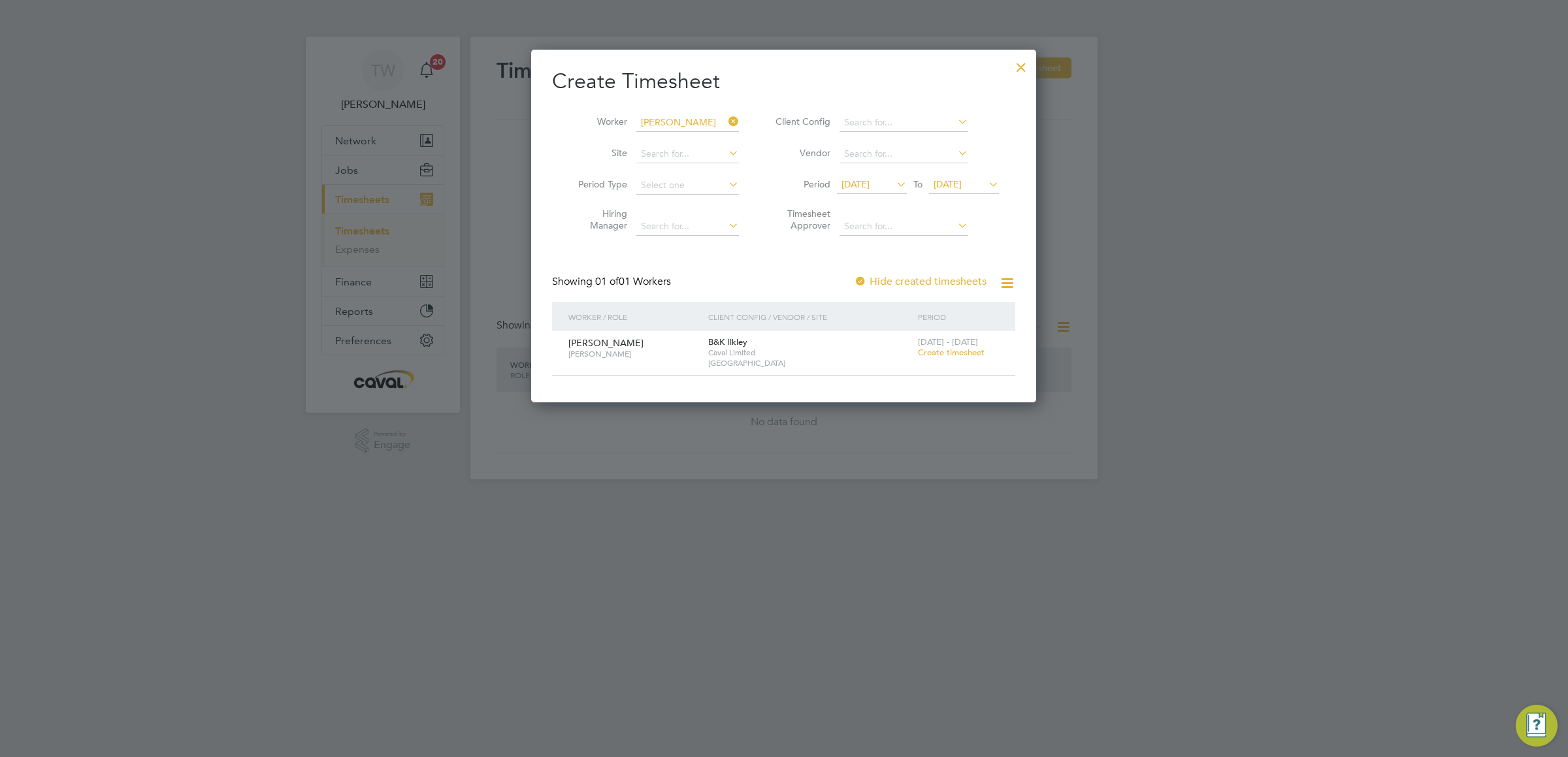
click at [976, 173] on li "Period [DATE] To [DATE]" at bounding box center [885, 185] width 260 height 31
click at [986, 187] on icon at bounding box center [986, 184] width 0 height 19
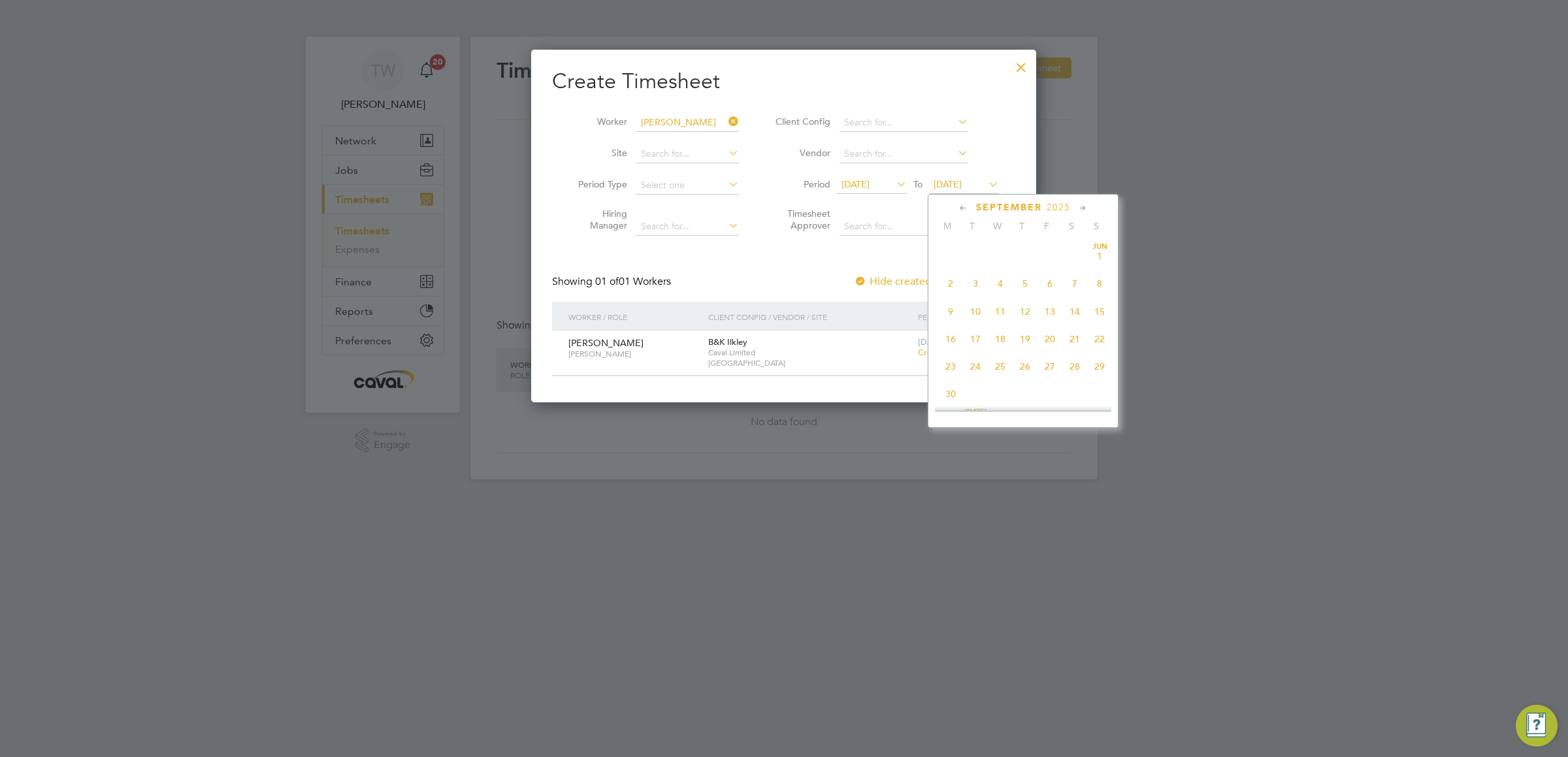
scroll to position [474, 0]
click at [1096, 309] on span "28" at bounding box center [1100, 306] width 25 height 25
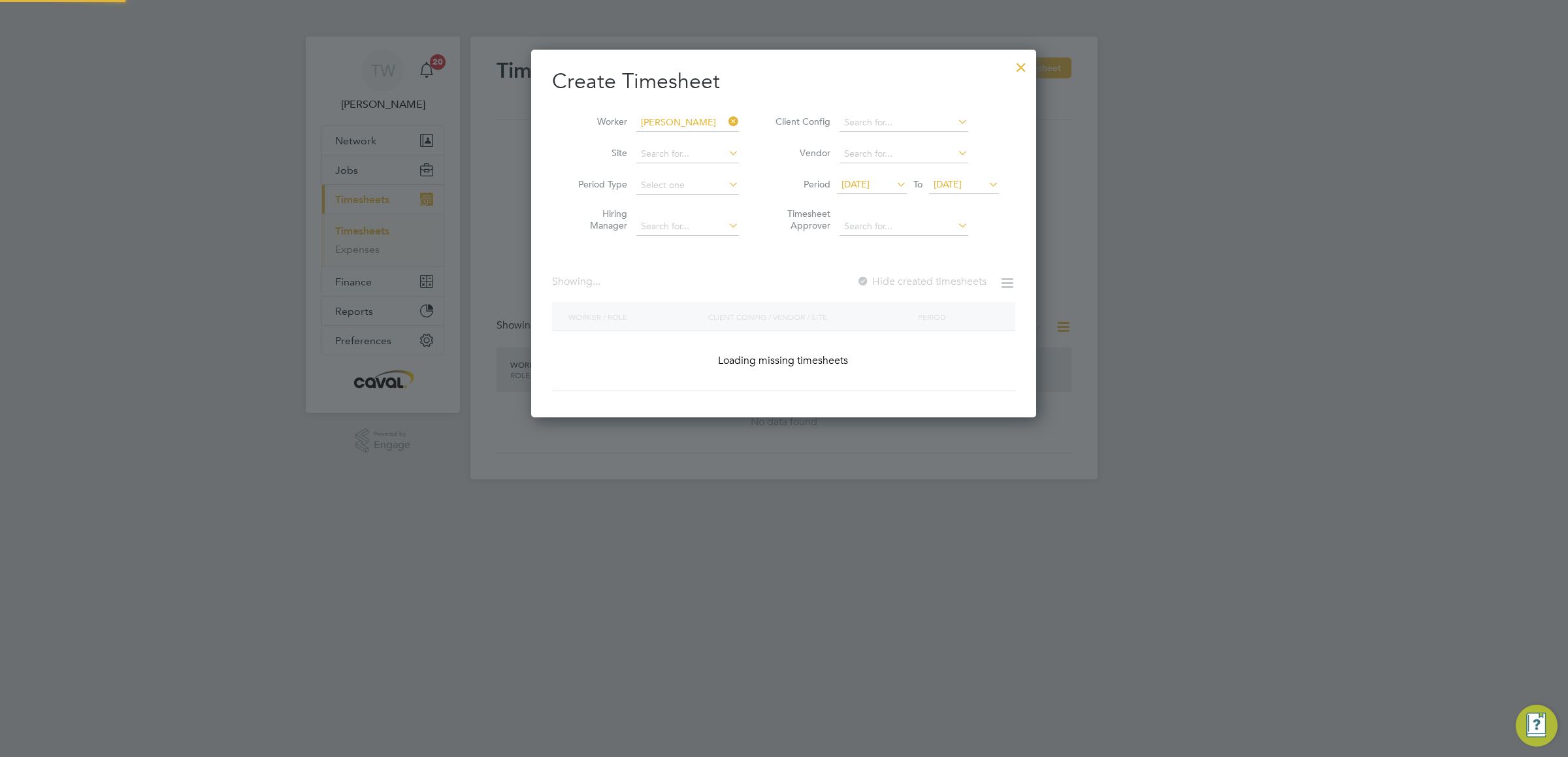
scroll to position [355, 506]
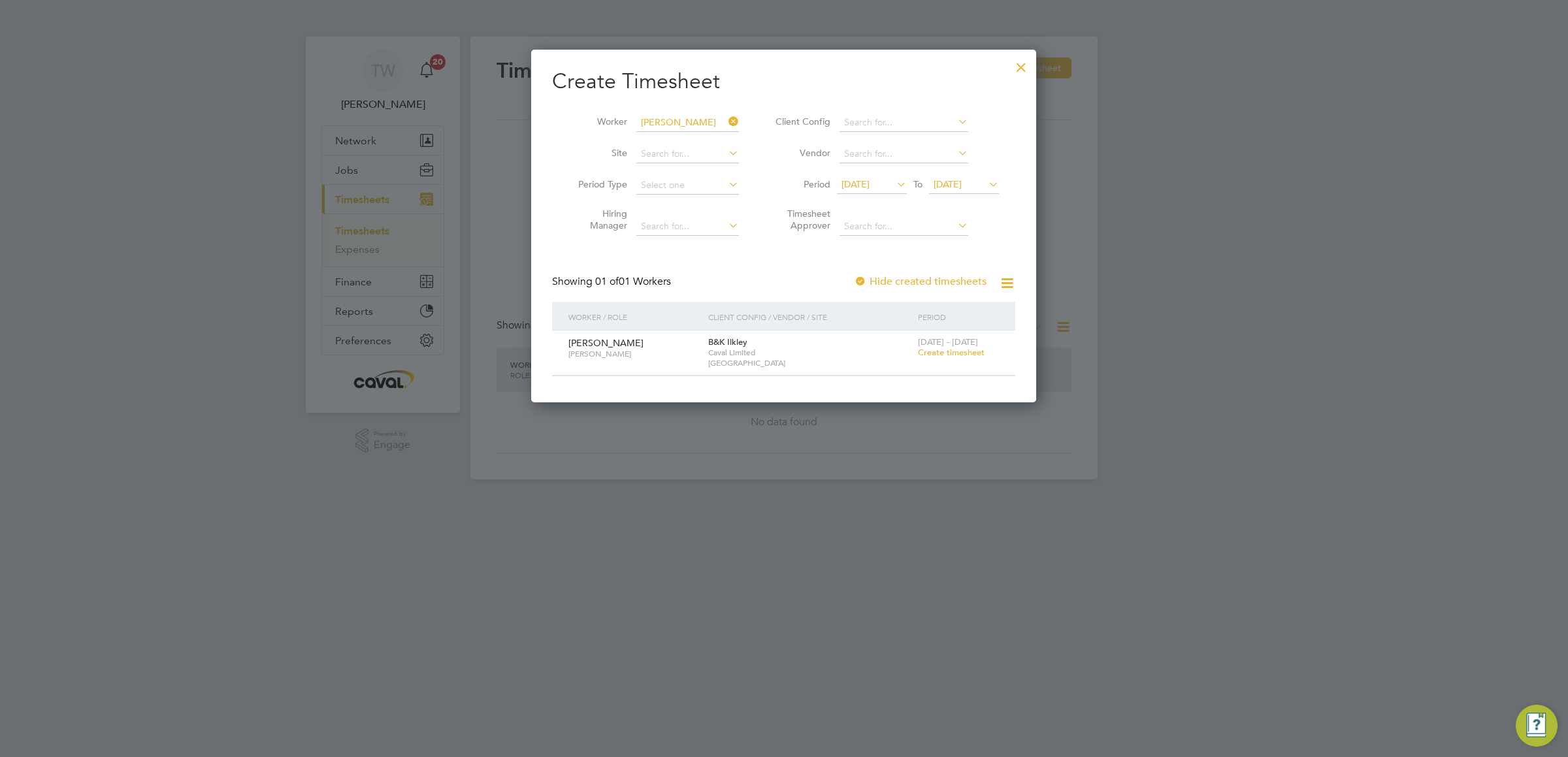
click at [968, 355] on span "Create timesheet" at bounding box center [951, 352] width 66 height 11
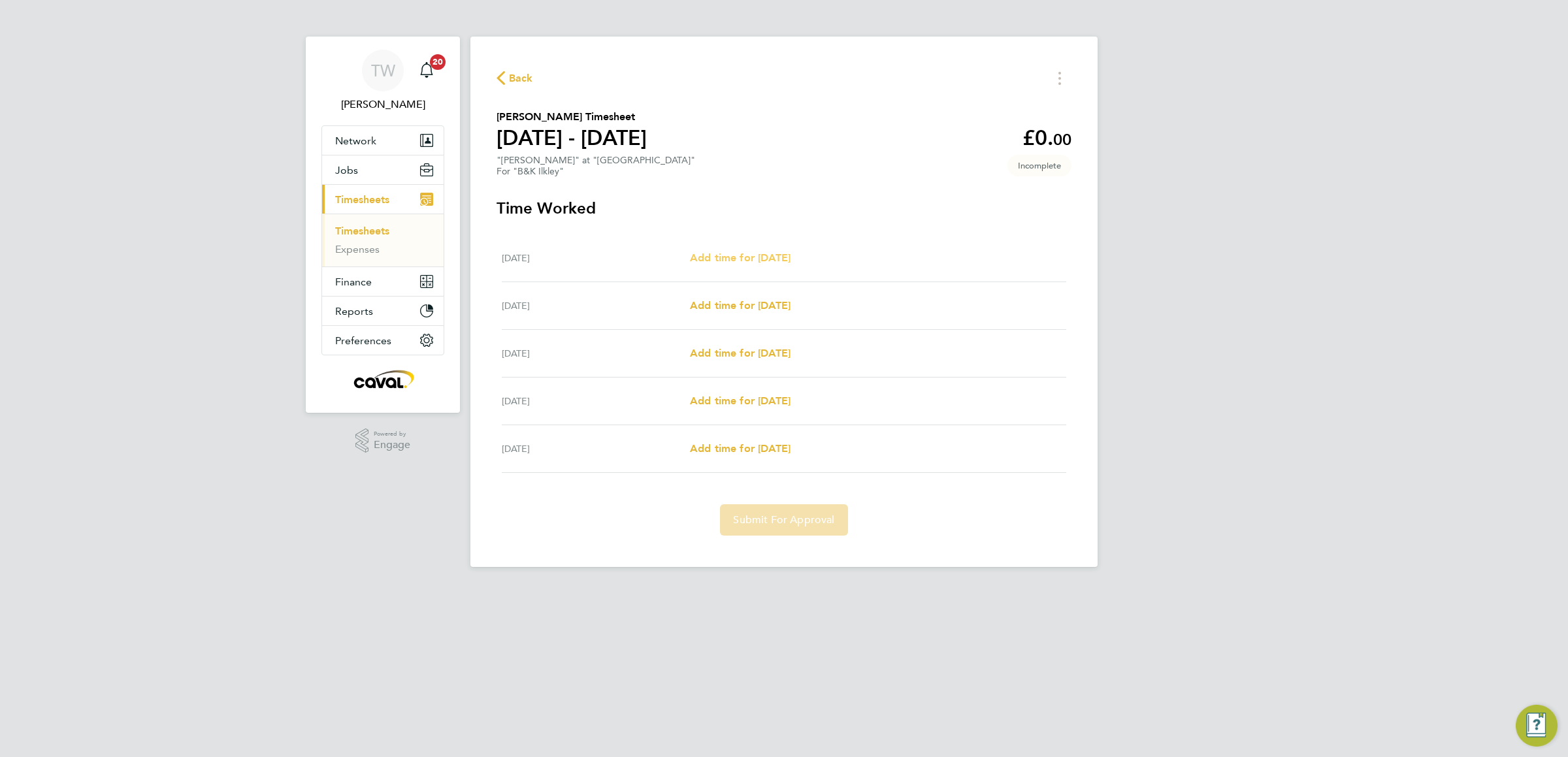
click at [732, 250] on link "Add time for [DATE]" at bounding box center [740, 257] width 101 height 16
select select "30"
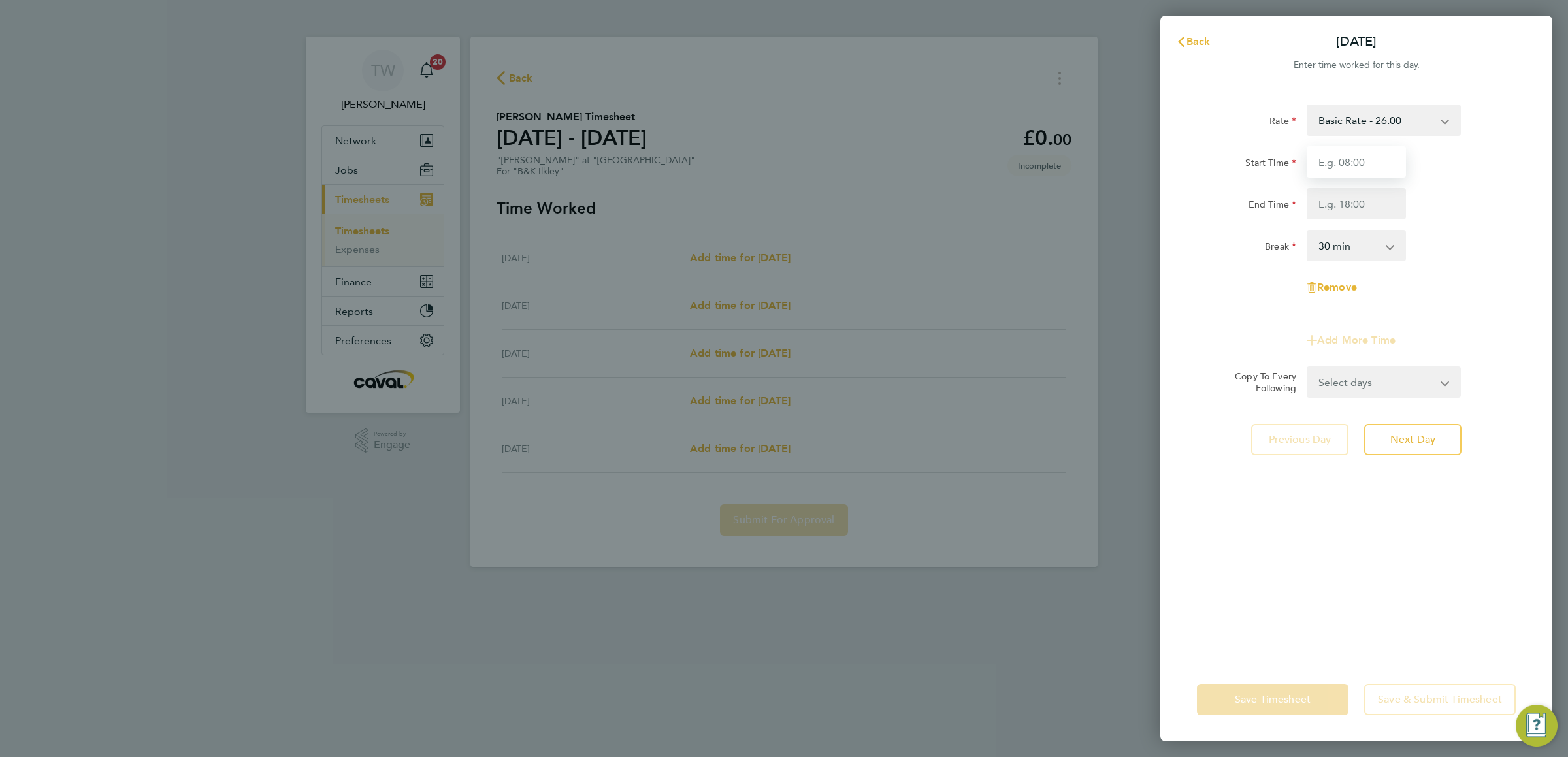
click at [1324, 167] on input "Start Time" at bounding box center [1357, 161] width 99 height 31
type input "07:00"
click at [1361, 204] on input "End Time" at bounding box center [1357, 204] width 99 height 31
type input "17:00"
click at [1367, 453] on app-form-button "Next Day" at bounding box center [1409, 439] width 105 height 31
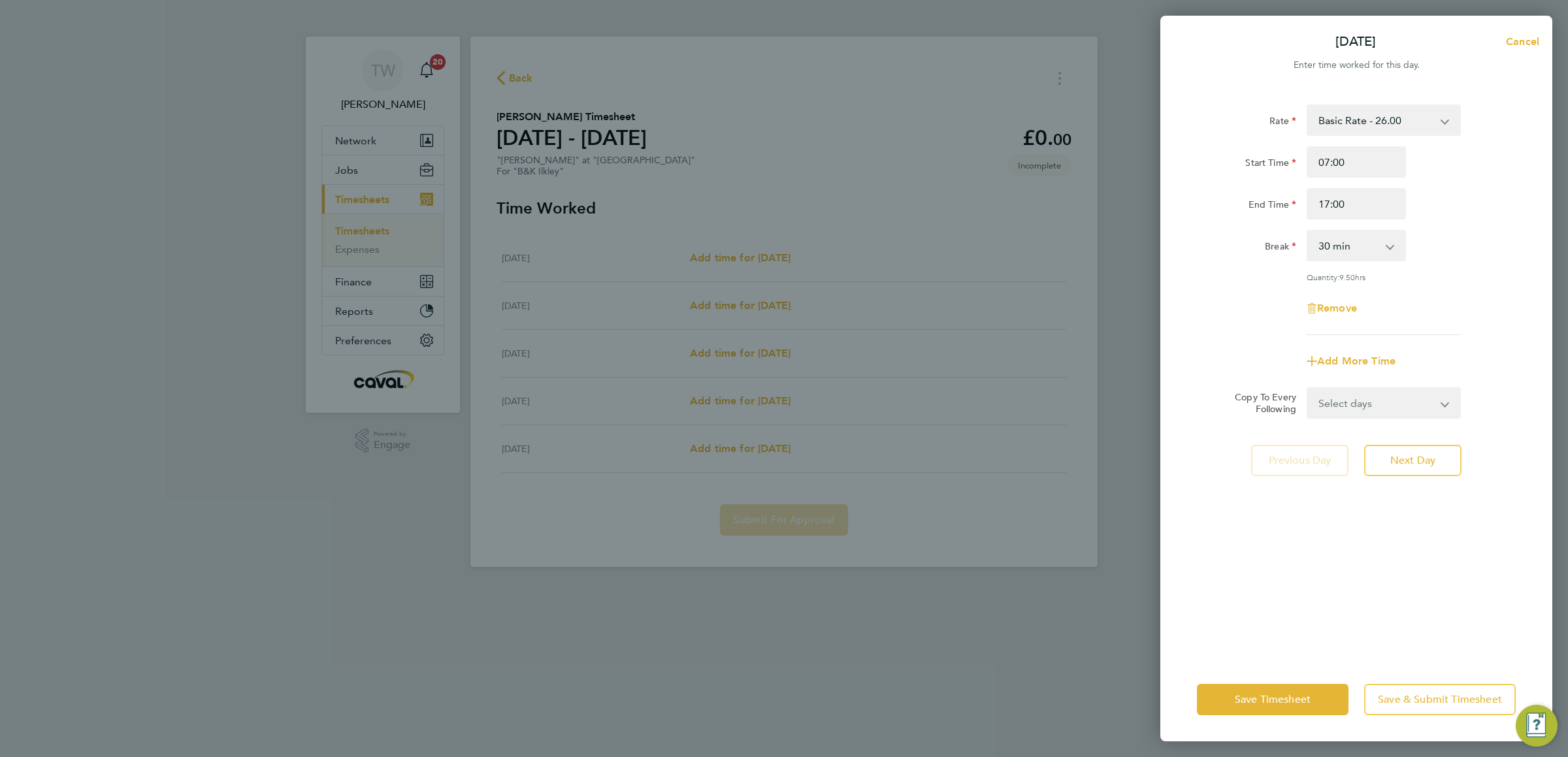
click at [1377, 247] on select "0 min 15 min 30 min 45 min 60 min 75 min 90 min" at bounding box center [1348, 246] width 81 height 29
select select "0"
click at [1308, 231] on select "0 min 15 min 30 min 45 min 60 min 75 min 90 min" at bounding box center [1348, 246] width 81 height 29
click at [1341, 346] on div "Add More Time" at bounding box center [1356, 361] width 109 height 31
click at [1343, 355] on span "Add More Time" at bounding box center [1356, 361] width 78 height 13
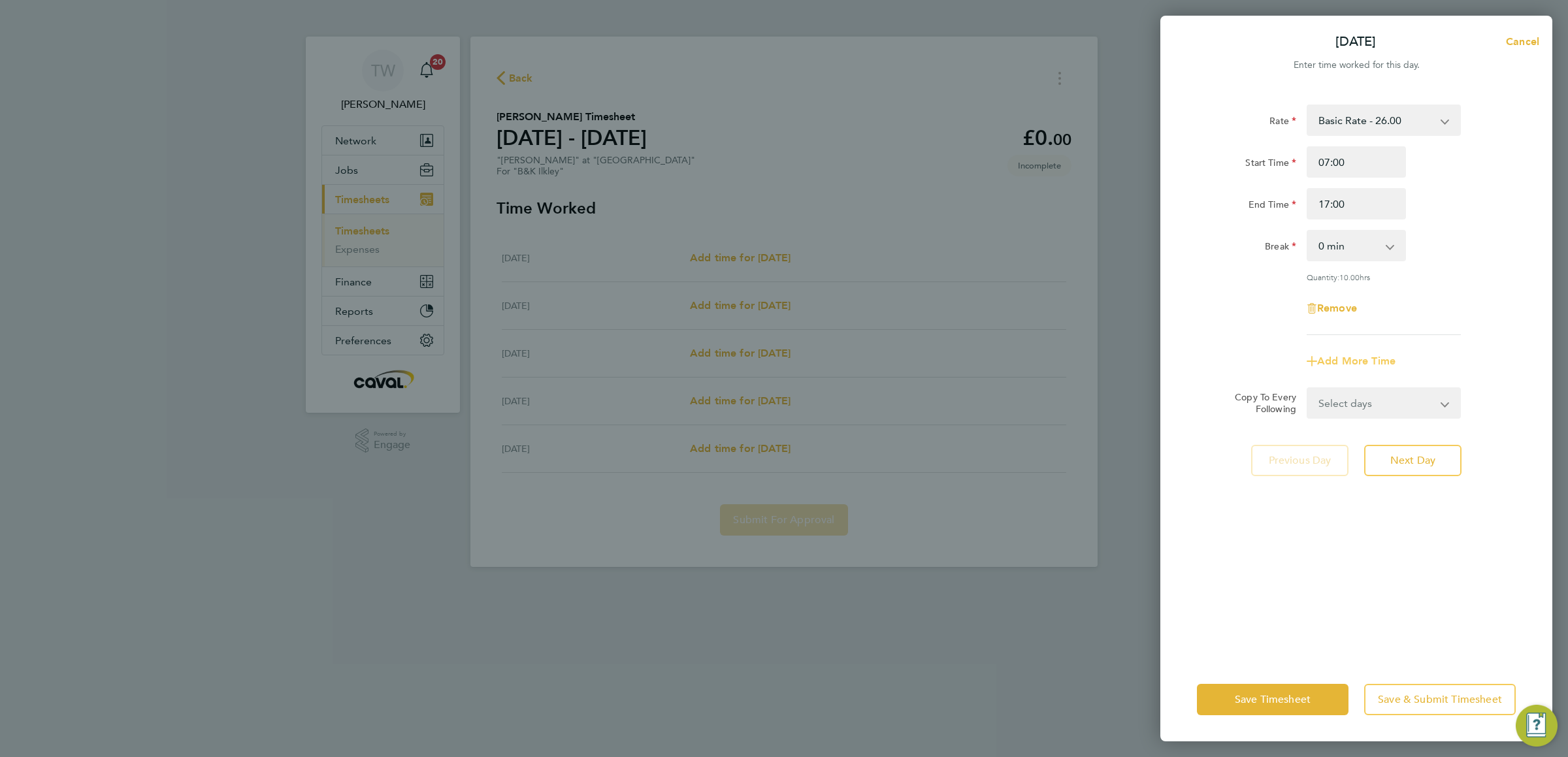
select select "null"
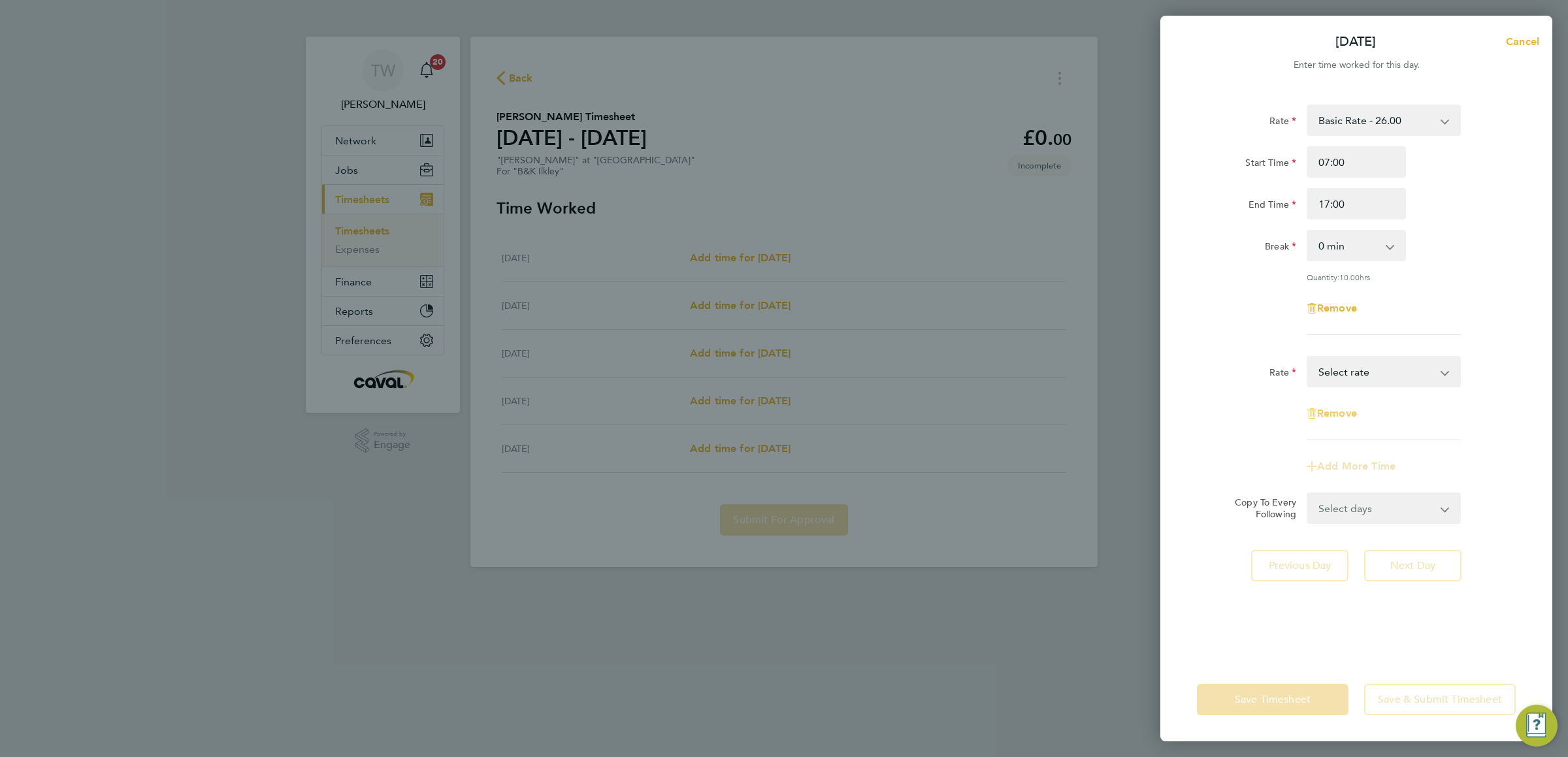
click at [1343, 407] on span "Remove" at bounding box center [1337, 413] width 40 height 13
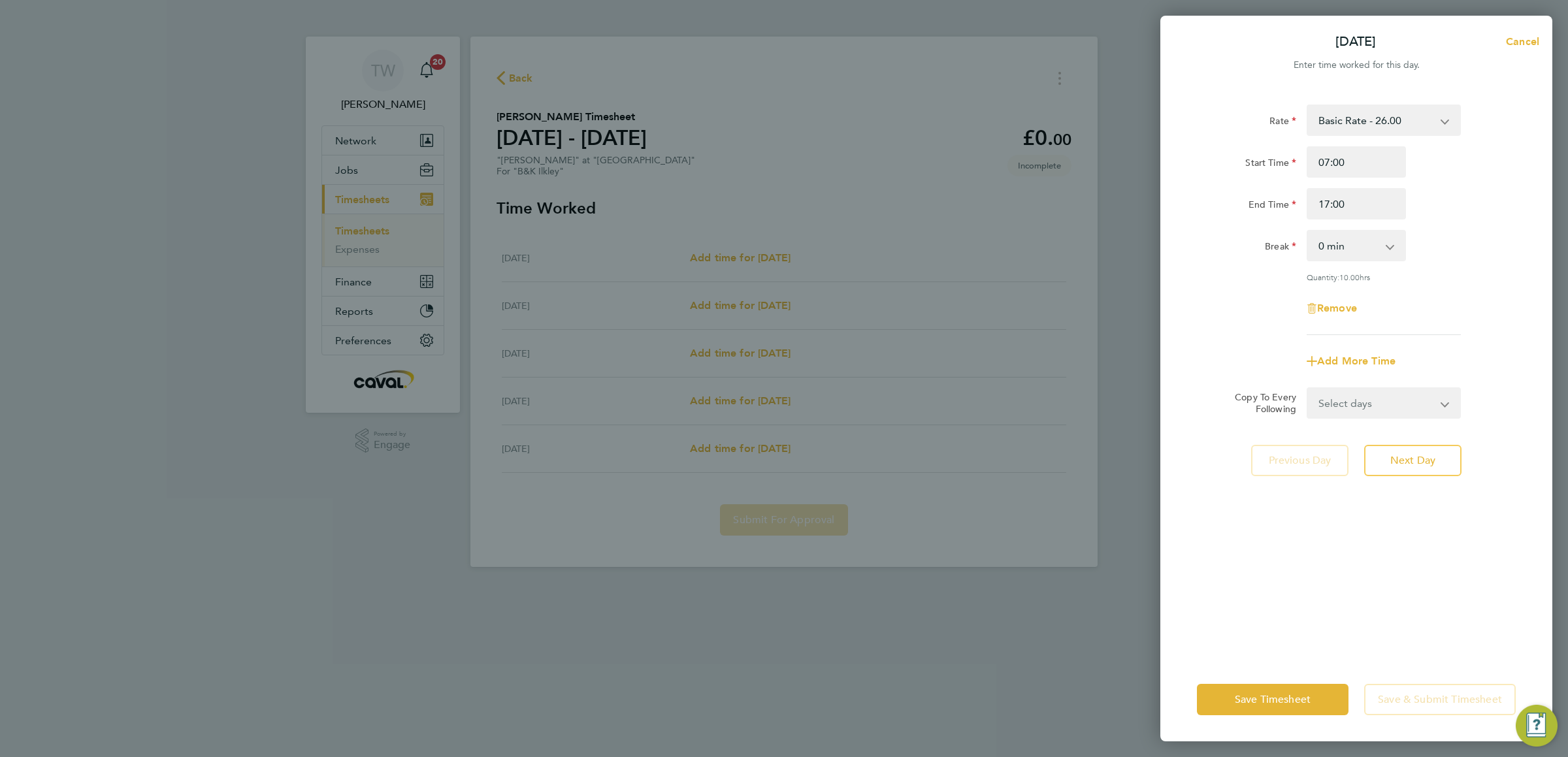
click at [1366, 408] on select "Select days Day [DATE] [DATE] [DATE] [DATE]" at bounding box center [1376, 403] width 137 height 29
click at [1237, 464] on div "Previous Day Next Day" at bounding box center [1356, 460] width 319 height 31
click at [1342, 359] on span "Add More Time" at bounding box center [1356, 361] width 78 height 13
select select "null"
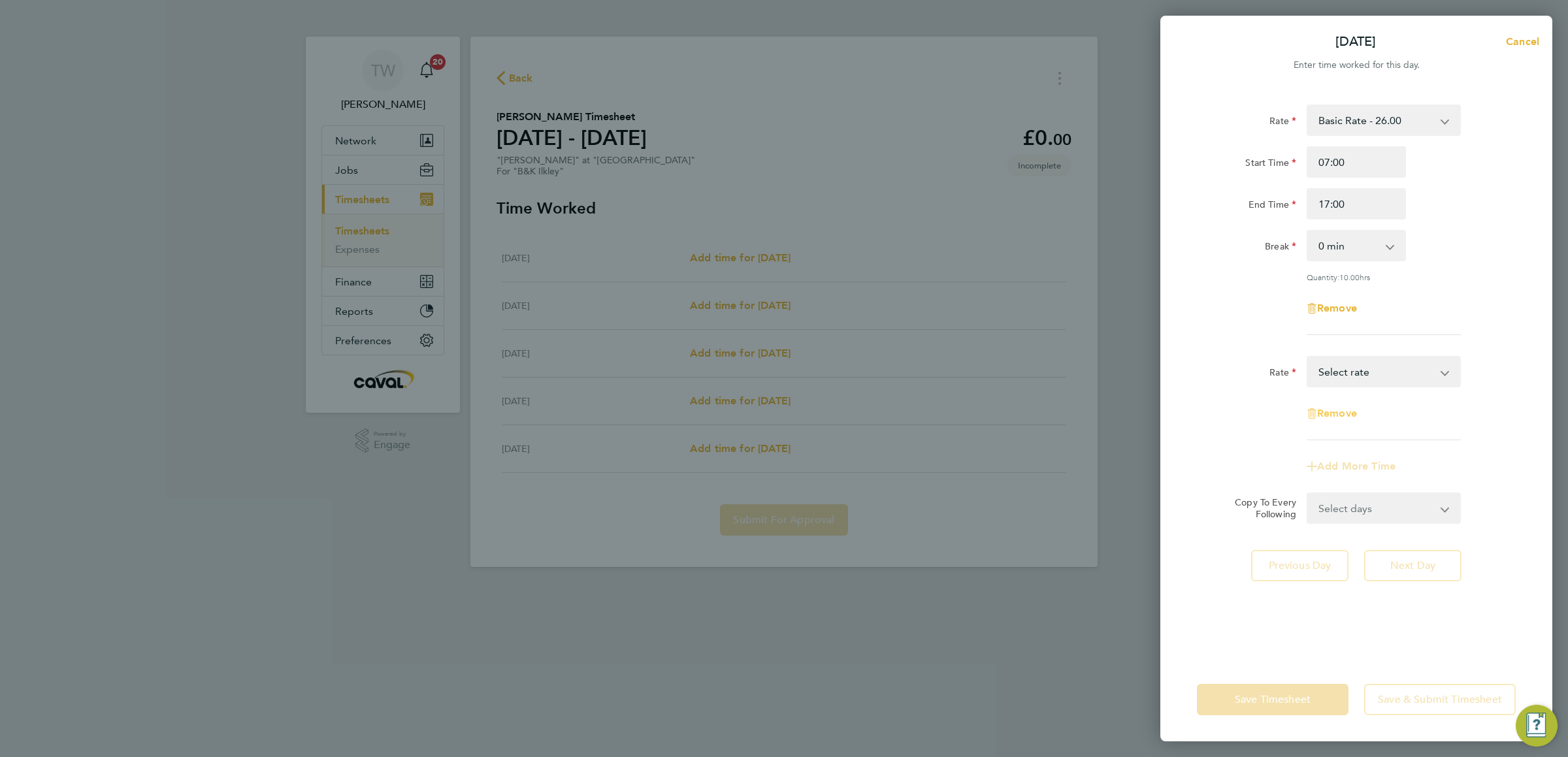
click at [1324, 408] on span "Remove" at bounding box center [1337, 413] width 40 height 13
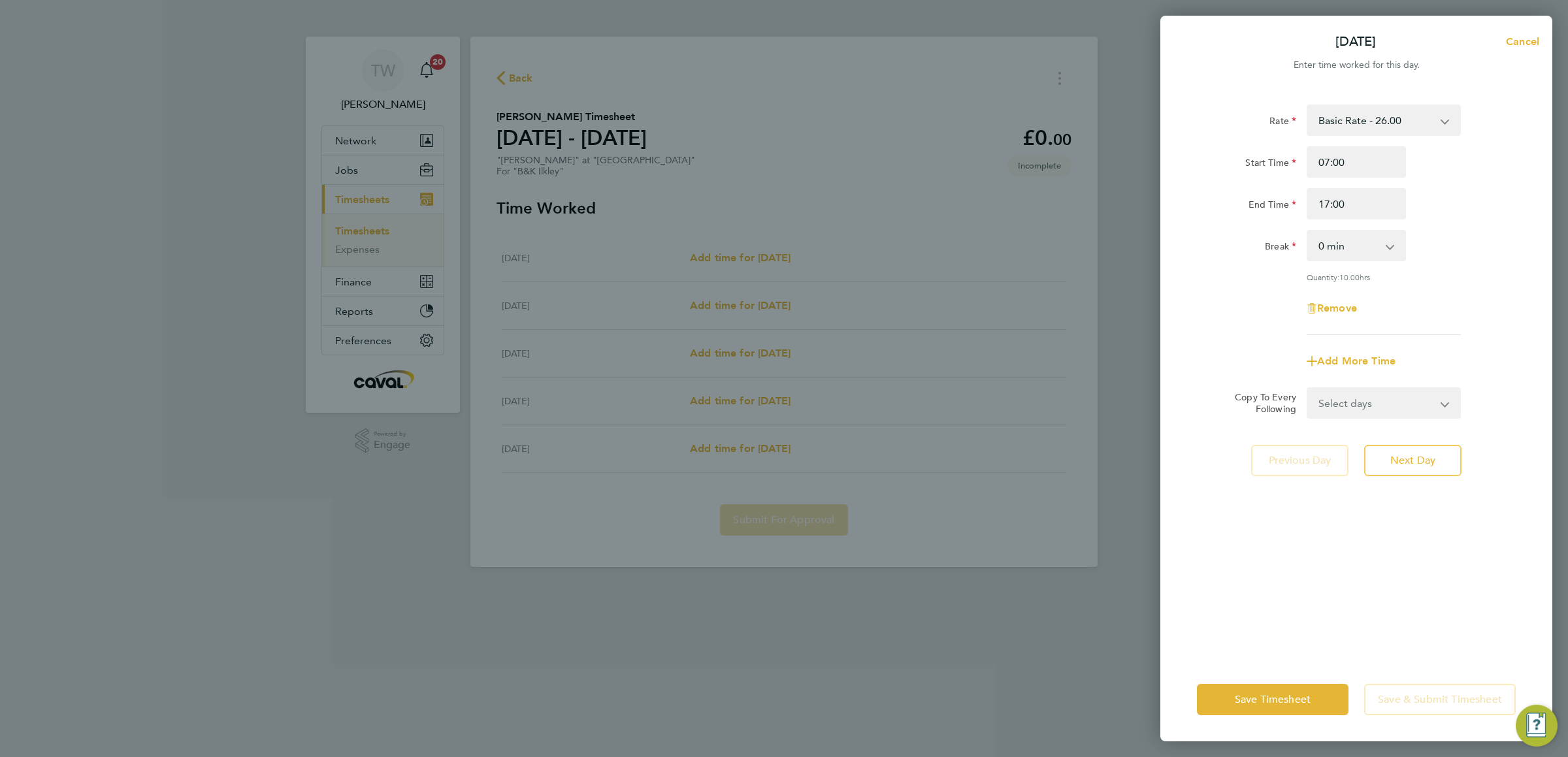
click at [1333, 402] on select "Select days Day [DATE] [DATE] [DATE] [DATE]" at bounding box center [1376, 403] width 137 height 29
select select "TUE"
click at [1308, 389] on select "Select days Day [DATE] [DATE] [DATE] [DATE]" at bounding box center [1376, 403] width 137 height 29
select select "[DATE]"
click at [1409, 516] on span "Next Day" at bounding box center [1413, 518] width 45 height 13
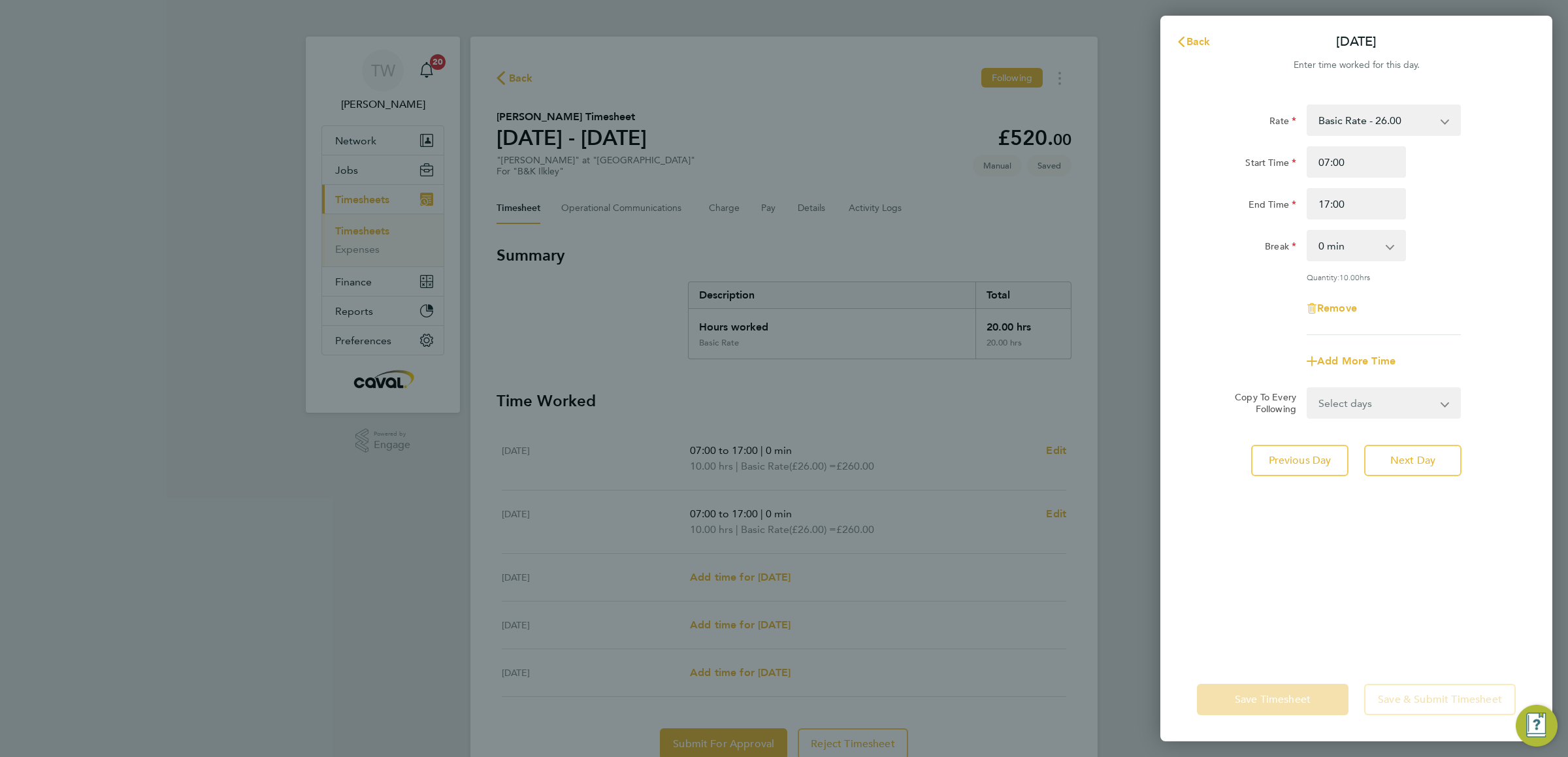
click at [1370, 408] on select "Select days Day [DATE] [DATE] [DATE]" at bounding box center [1376, 403] width 137 height 29
select select "WED"
click at [1308, 389] on select "Select days Day [DATE] [DATE] [DATE]" at bounding box center [1376, 403] width 137 height 29
select select "[DATE]"
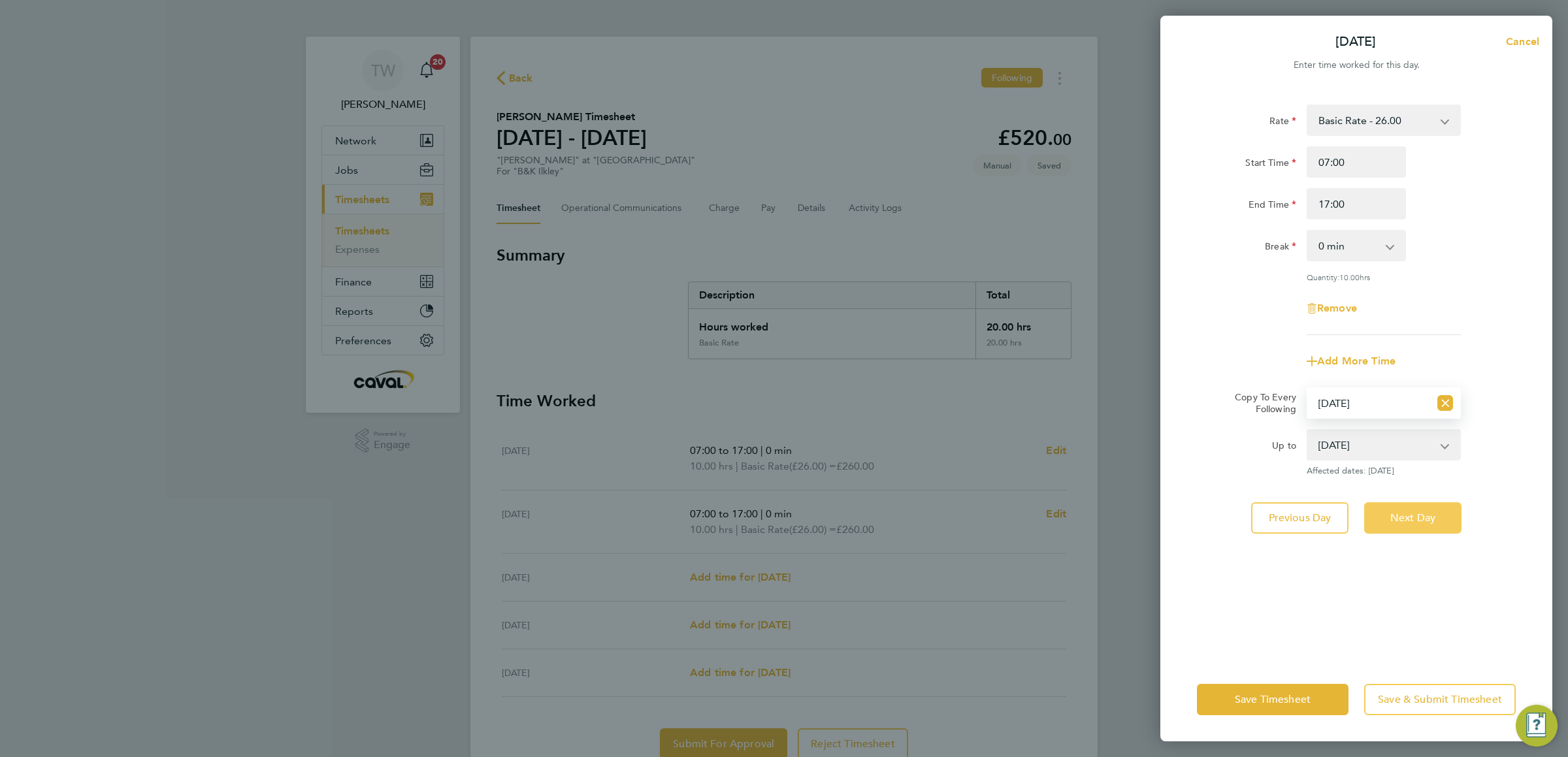
click at [1418, 526] on button "Next Day" at bounding box center [1413, 517] width 98 height 31
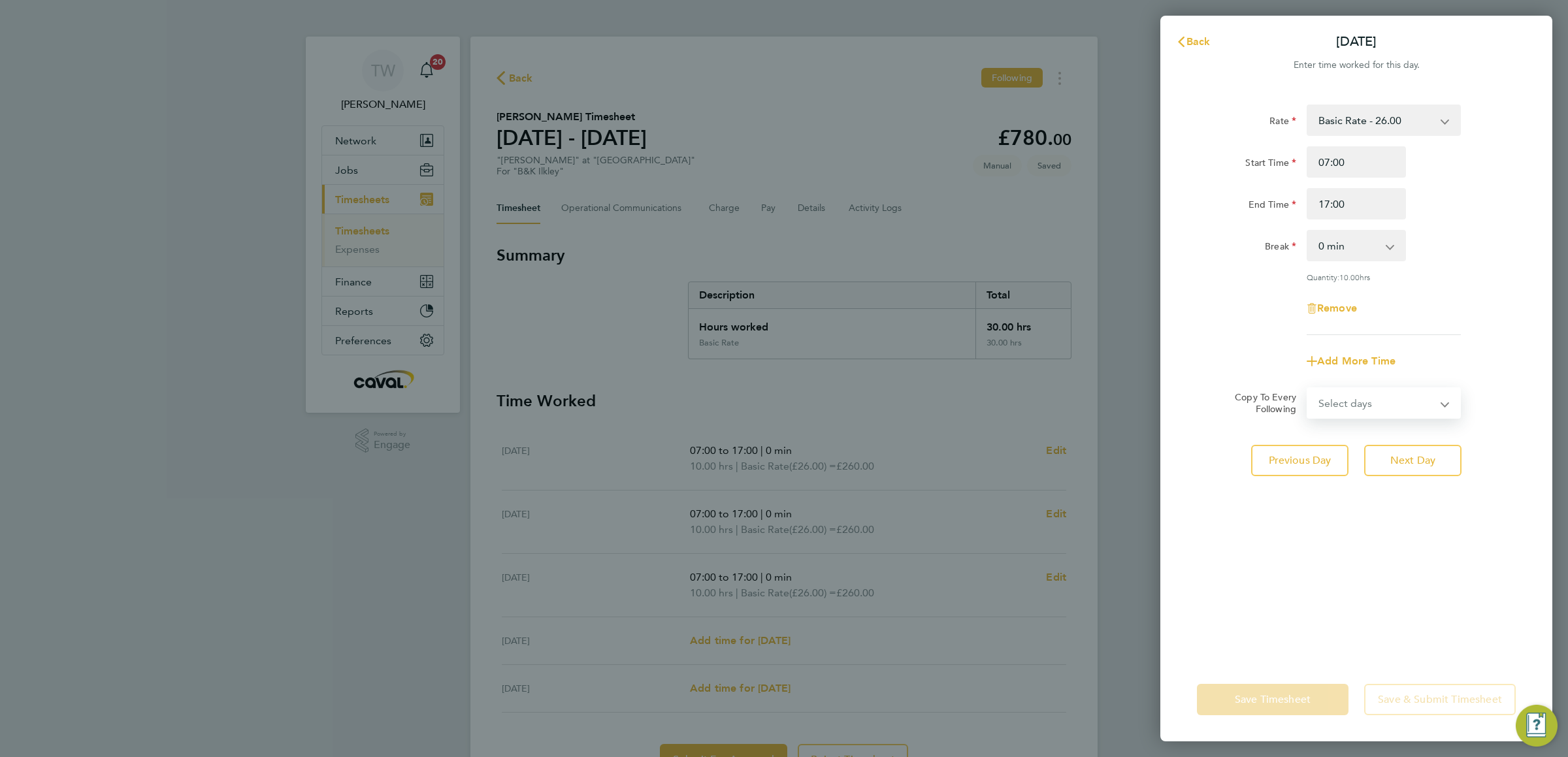
click at [1388, 416] on select "Select days Day [DATE] [DATE]" at bounding box center [1376, 403] width 137 height 29
select select "THU"
click at [1308, 389] on select "Select days Day [DATE] [DATE]" at bounding box center [1376, 403] width 137 height 29
select select "[DATE]"
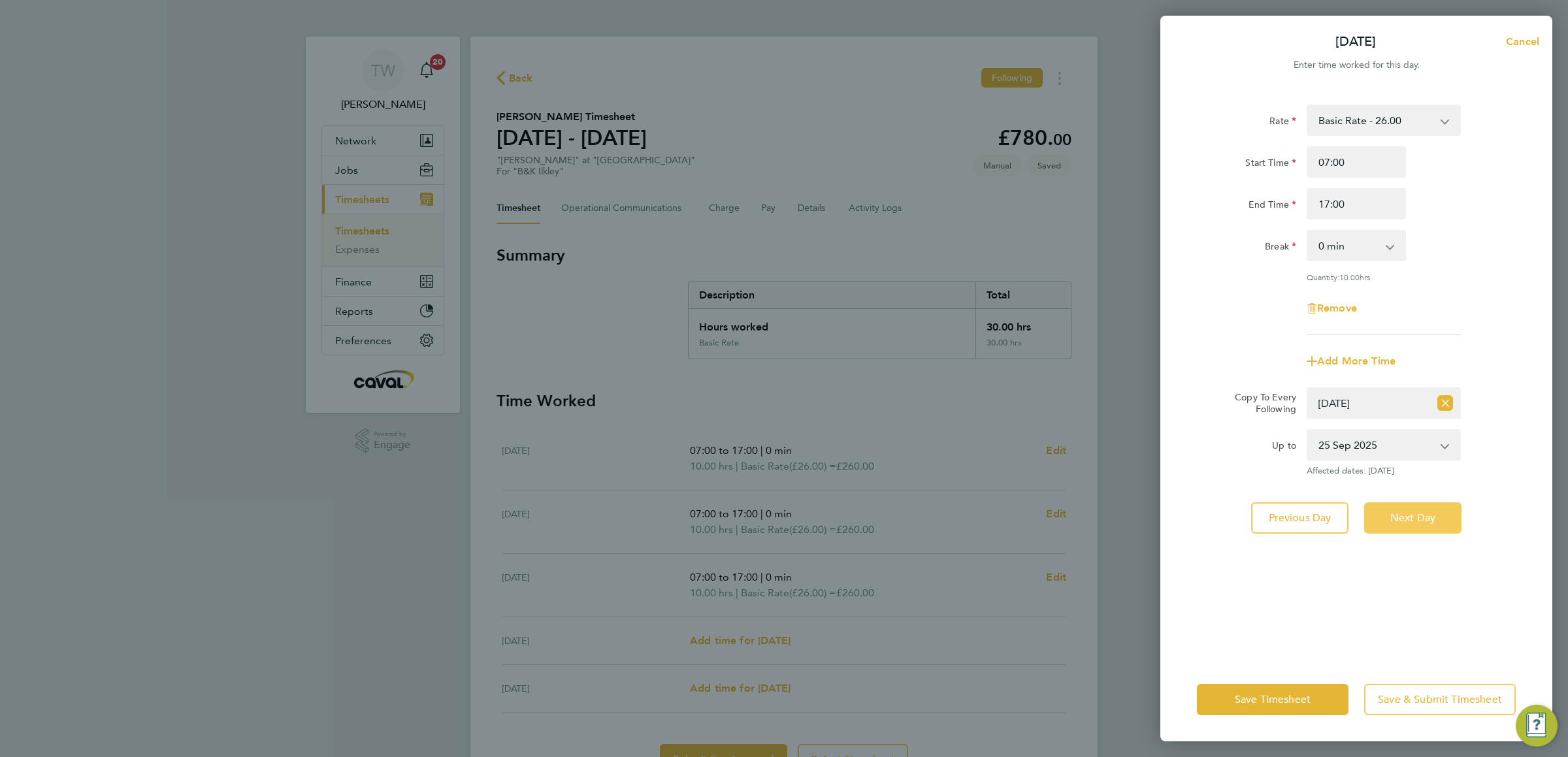
click at [1416, 511] on span "Next Day" at bounding box center [1413, 518] width 45 height 13
select select "0: null"
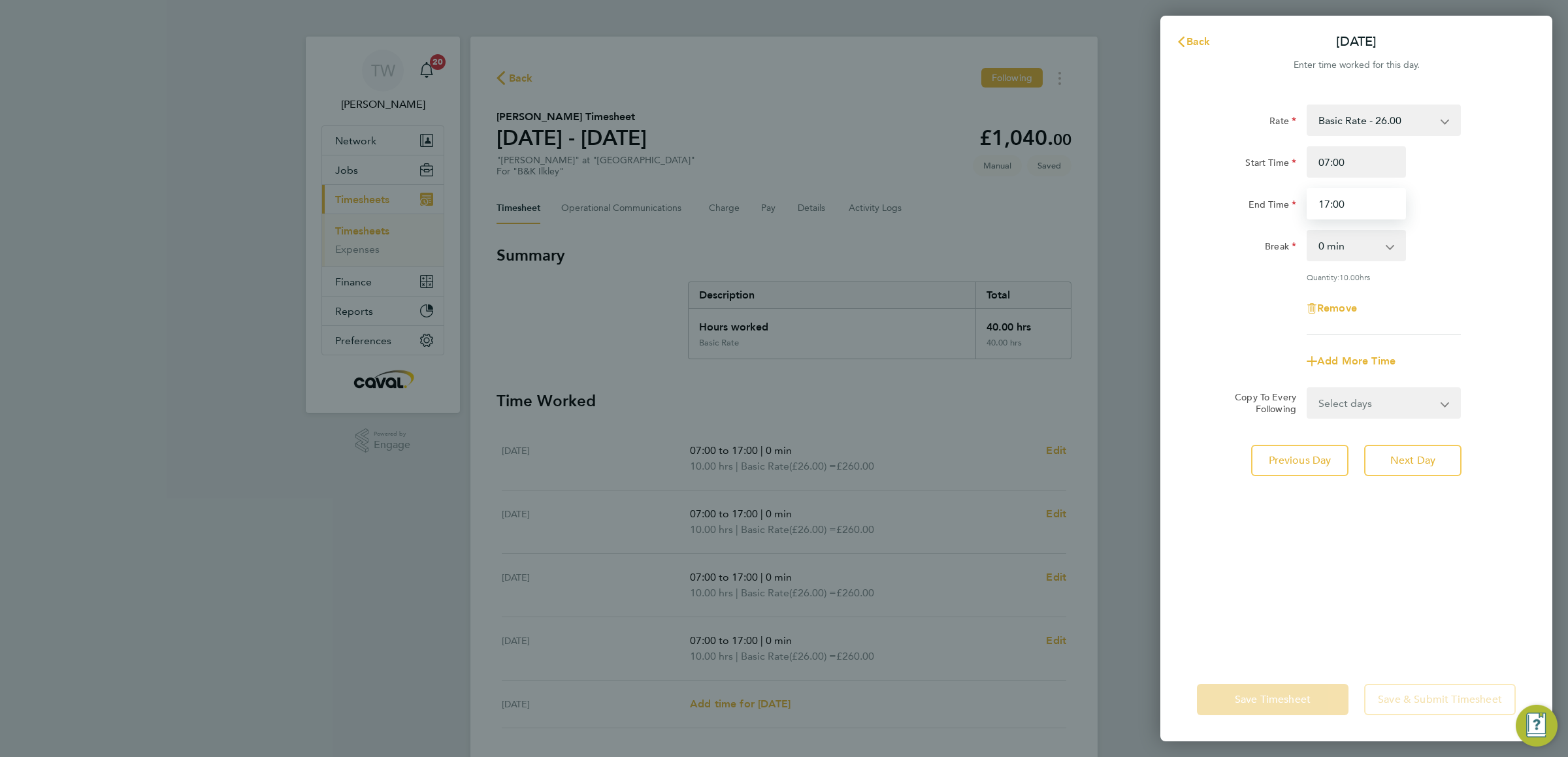
drag, startPoint x: 1380, startPoint y: 204, endPoint x: 1164, endPoint y: 197, distance: 216.1
click at [1189, 197] on div "Rate Basic Rate - 26.00 Start Time 07:00 End Time 17:00 Break 0 min 15 min 30 m…" at bounding box center [1357, 373] width 392 height 569
type input "15:00"
click at [1491, 312] on div "Remove" at bounding box center [1356, 308] width 329 height 31
click at [1292, 700] on span "Save Timesheet" at bounding box center [1273, 700] width 76 height 13
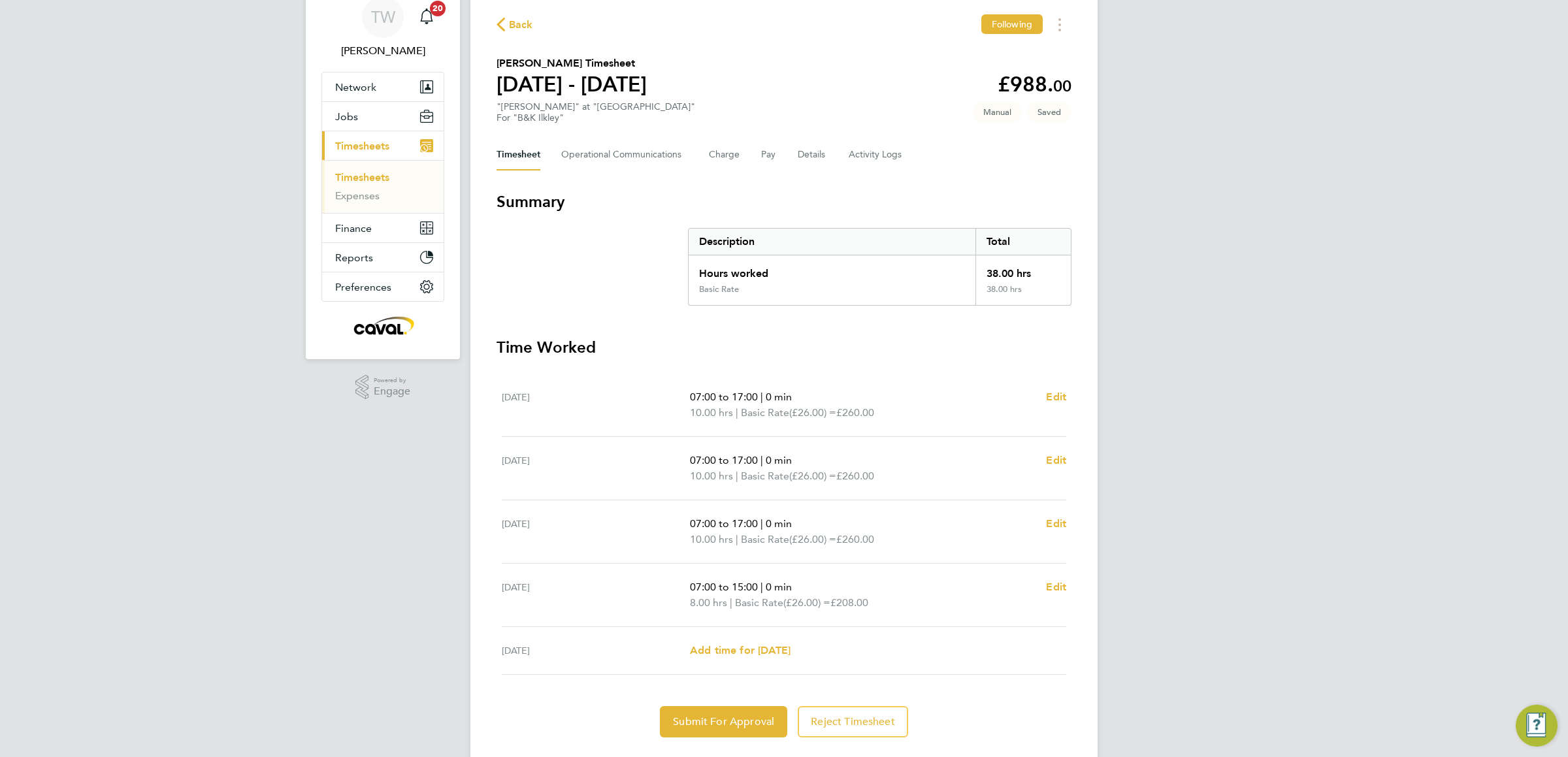
scroll to position [87, 0]
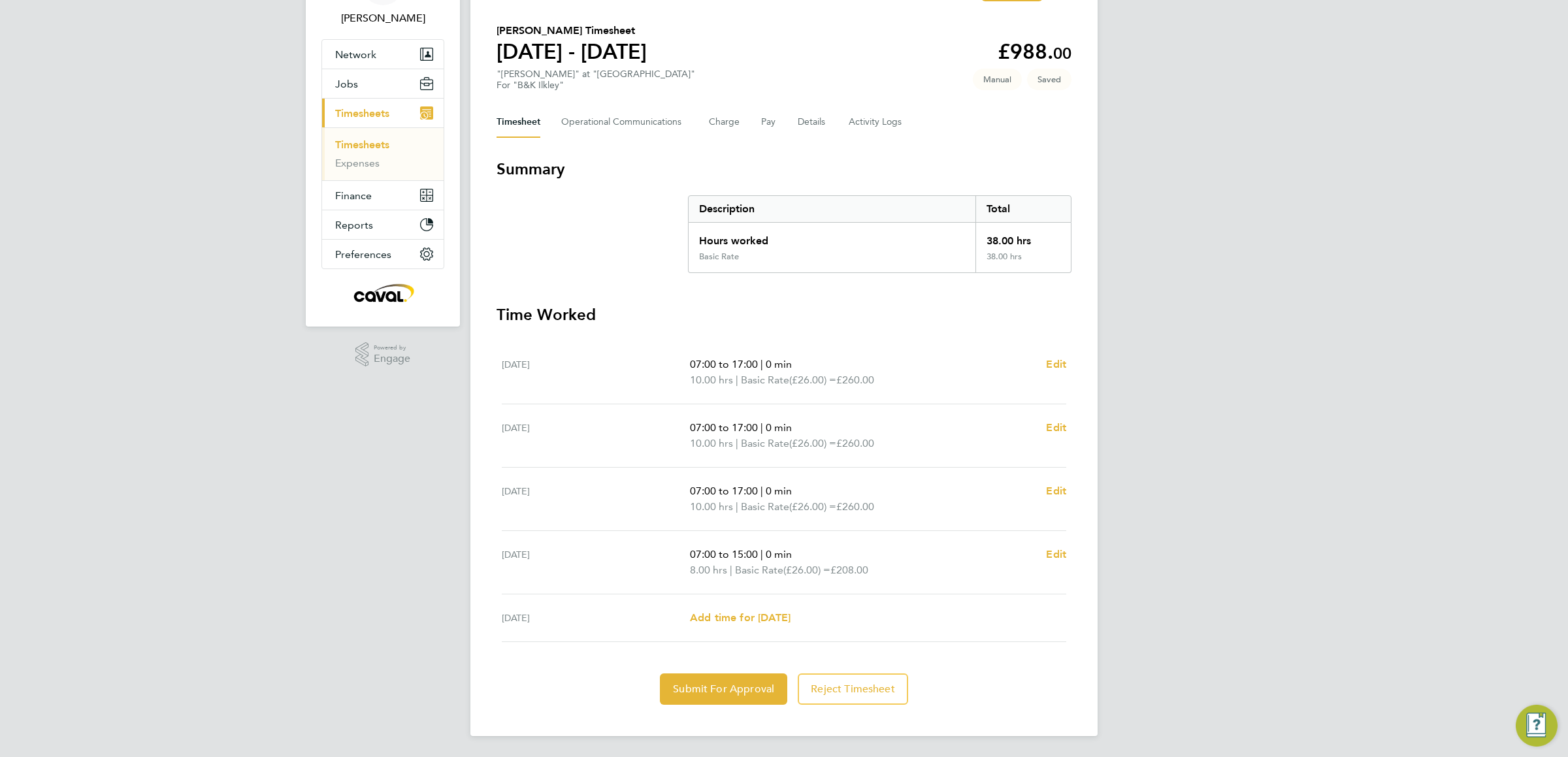
click at [1068, 542] on ul "[DATE] 07:00 to 17:00 | 0 min 10.00 hrs | Basic Rate (£26.00) = £260.00 Edit [D…" at bounding box center [784, 491] width 575 height 301
click at [1058, 554] on span "Edit" at bounding box center [1057, 554] width 20 height 13
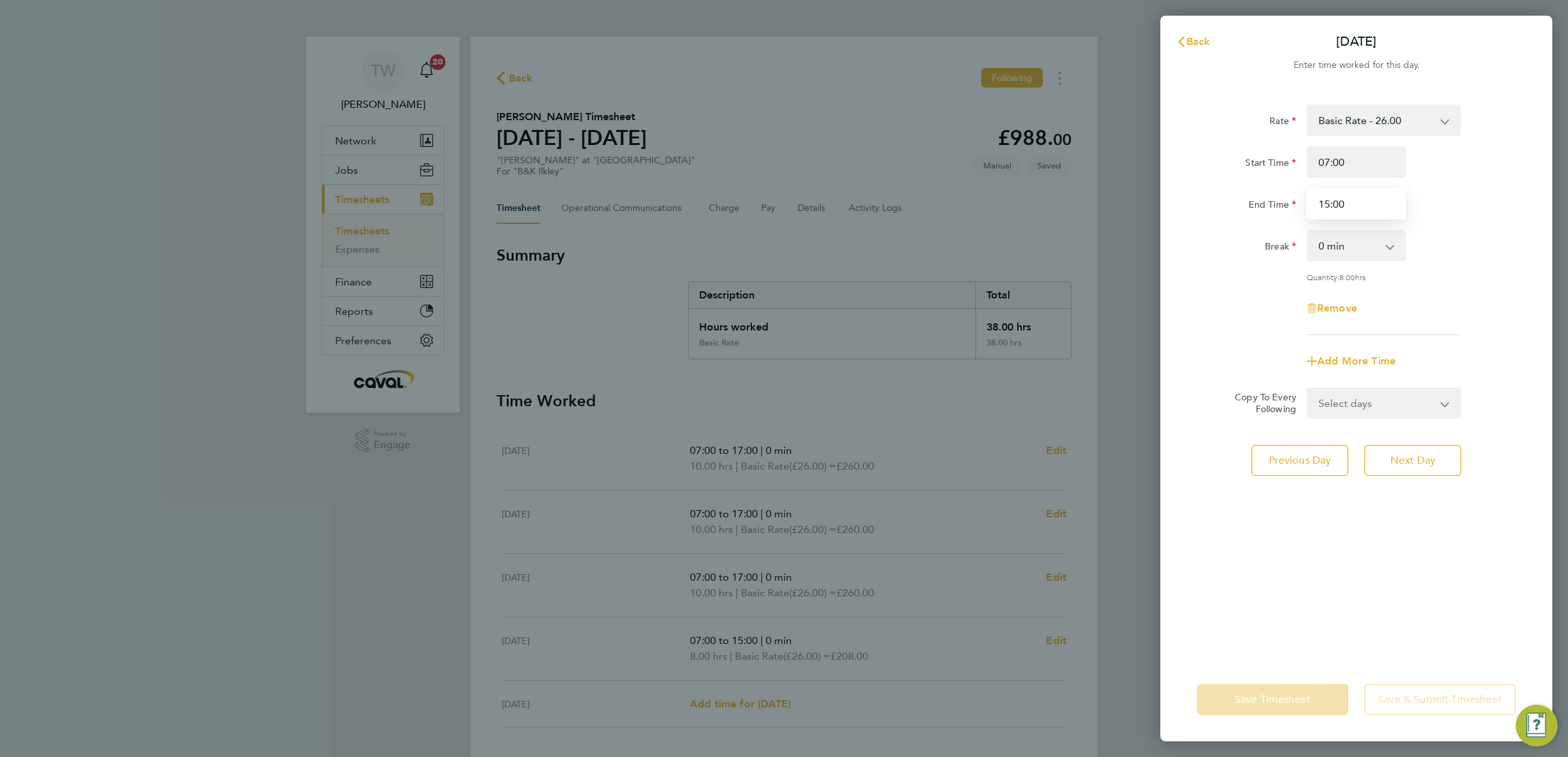
drag, startPoint x: 1360, startPoint y: 206, endPoint x: 1149, endPoint y: 187, distance: 211.9
click at [1149, 187] on div "Back [DATE] Enter time worked for this day. Rate Basic Rate - 26.00 Start Time …" at bounding box center [784, 378] width 1568 height 757
type input "17:00"
click at [1337, 607] on div "Rate Basic Rate - 26.00 Start Time 07:00 End Time 17:00 Break 0 min 15 min 30 m…" at bounding box center [1357, 373] width 392 height 569
click at [1279, 707] on button "Save Timesheet" at bounding box center [1273, 699] width 151 height 31
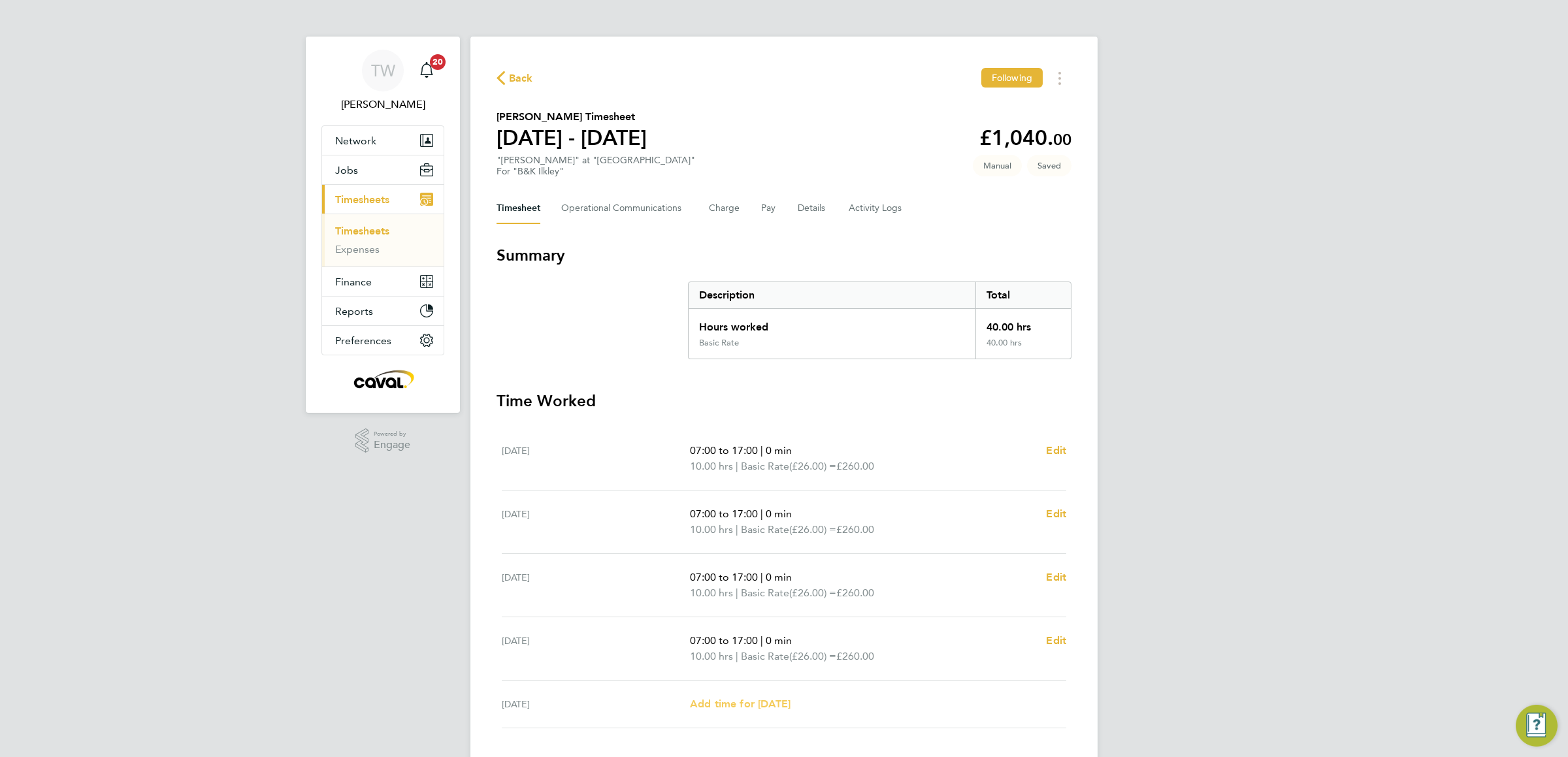
click at [714, 707] on span "Add time for [DATE]" at bounding box center [740, 704] width 101 height 13
select select "30"
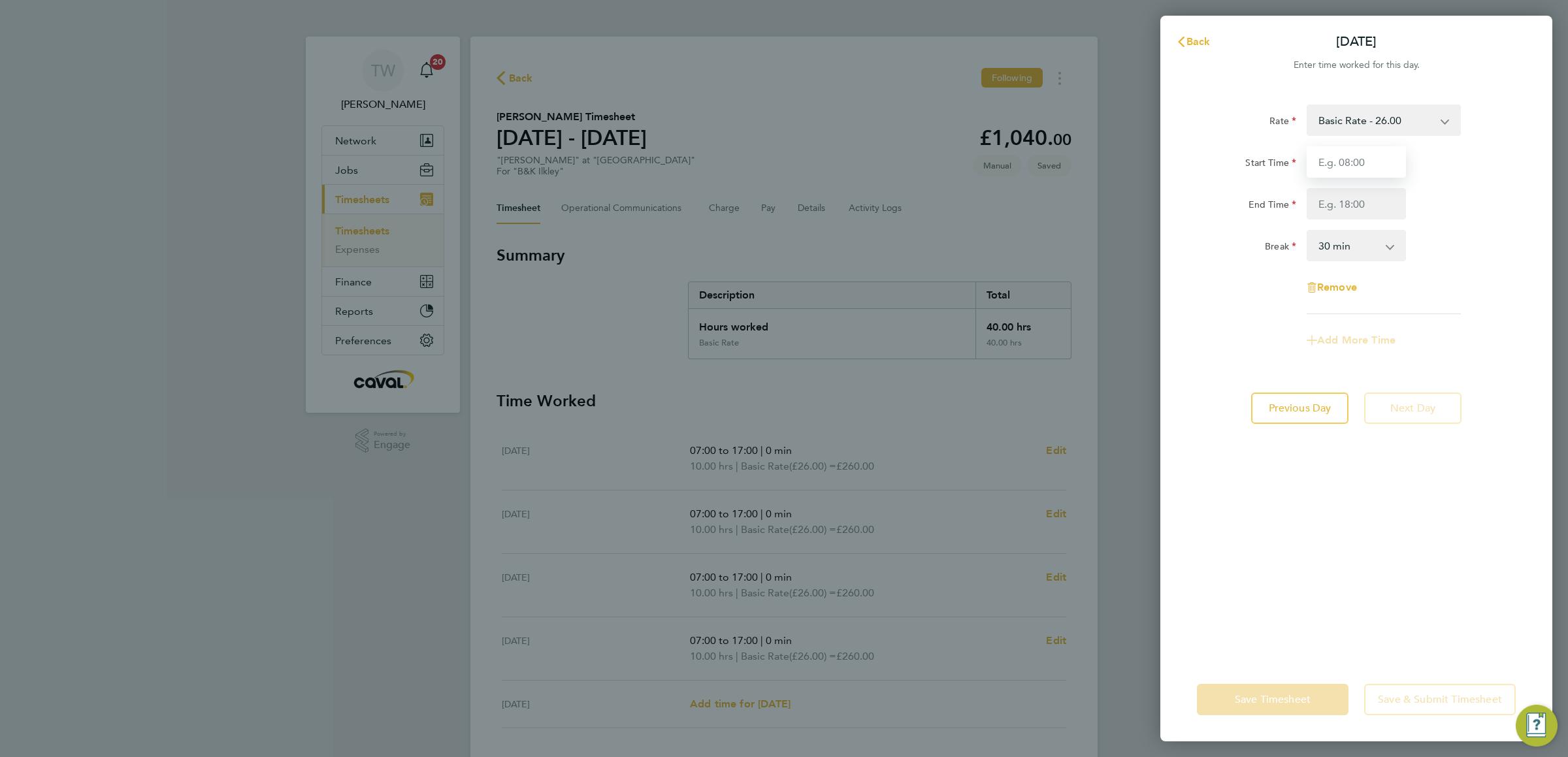
click at [1339, 163] on input "Start Time" at bounding box center [1357, 161] width 99 height 31
type input "07:00"
click at [1353, 208] on input "End Time" at bounding box center [1357, 204] width 99 height 31
type input "15:00"
click at [1506, 303] on div "Remove" at bounding box center [1356, 287] width 329 height 31
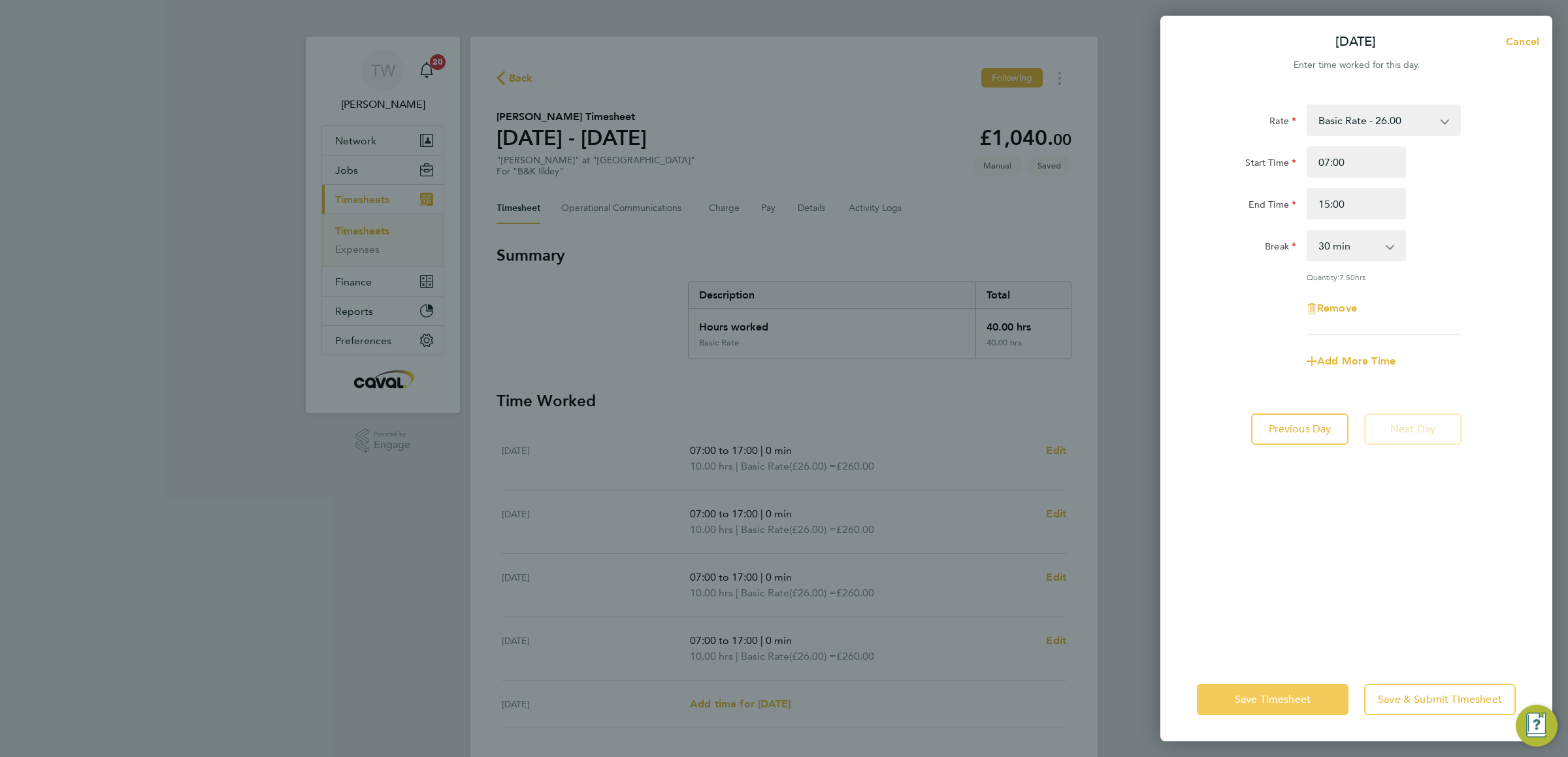
click at [1292, 686] on button "Save Timesheet" at bounding box center [1273, 699] width 151 height 31
